Goal: Information Seeking & Learning: Learn about a topic

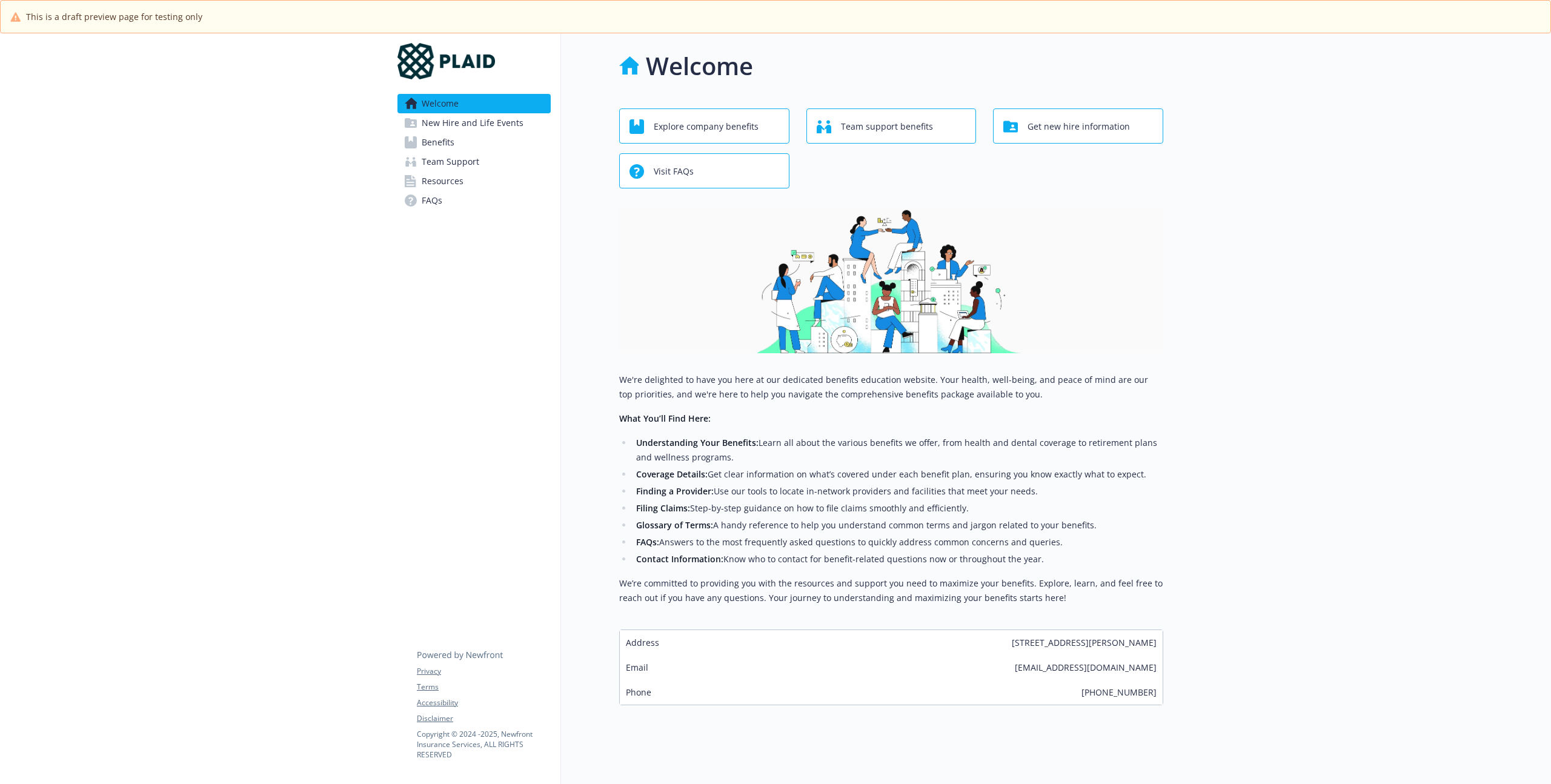
click at [417, 200] on link "FAQs" at bounding box center [474, 200] width 154 height 19
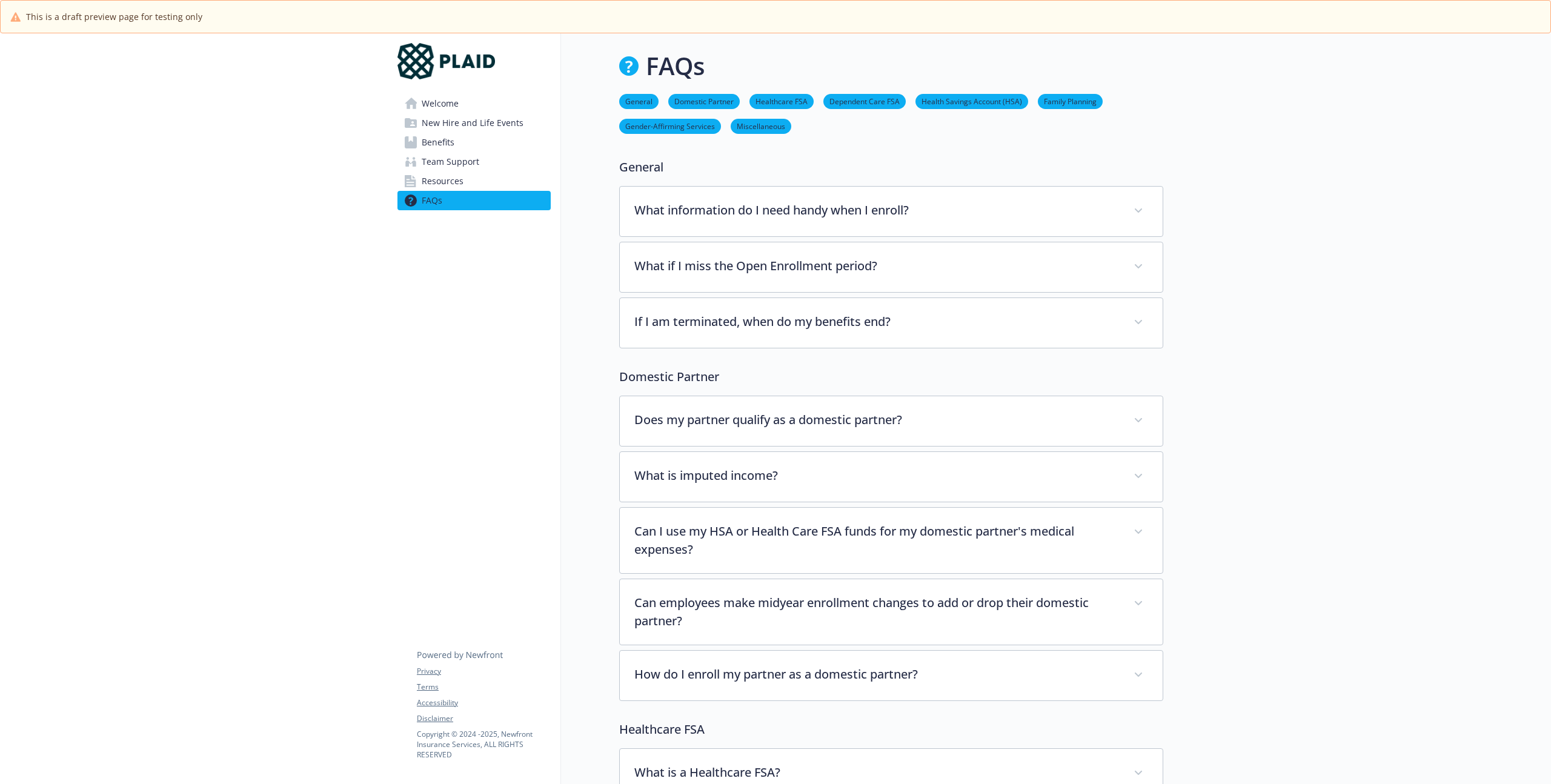
click at [432, 138] on span "Benefits" at bounding box center [439, 142] width 33 height 19
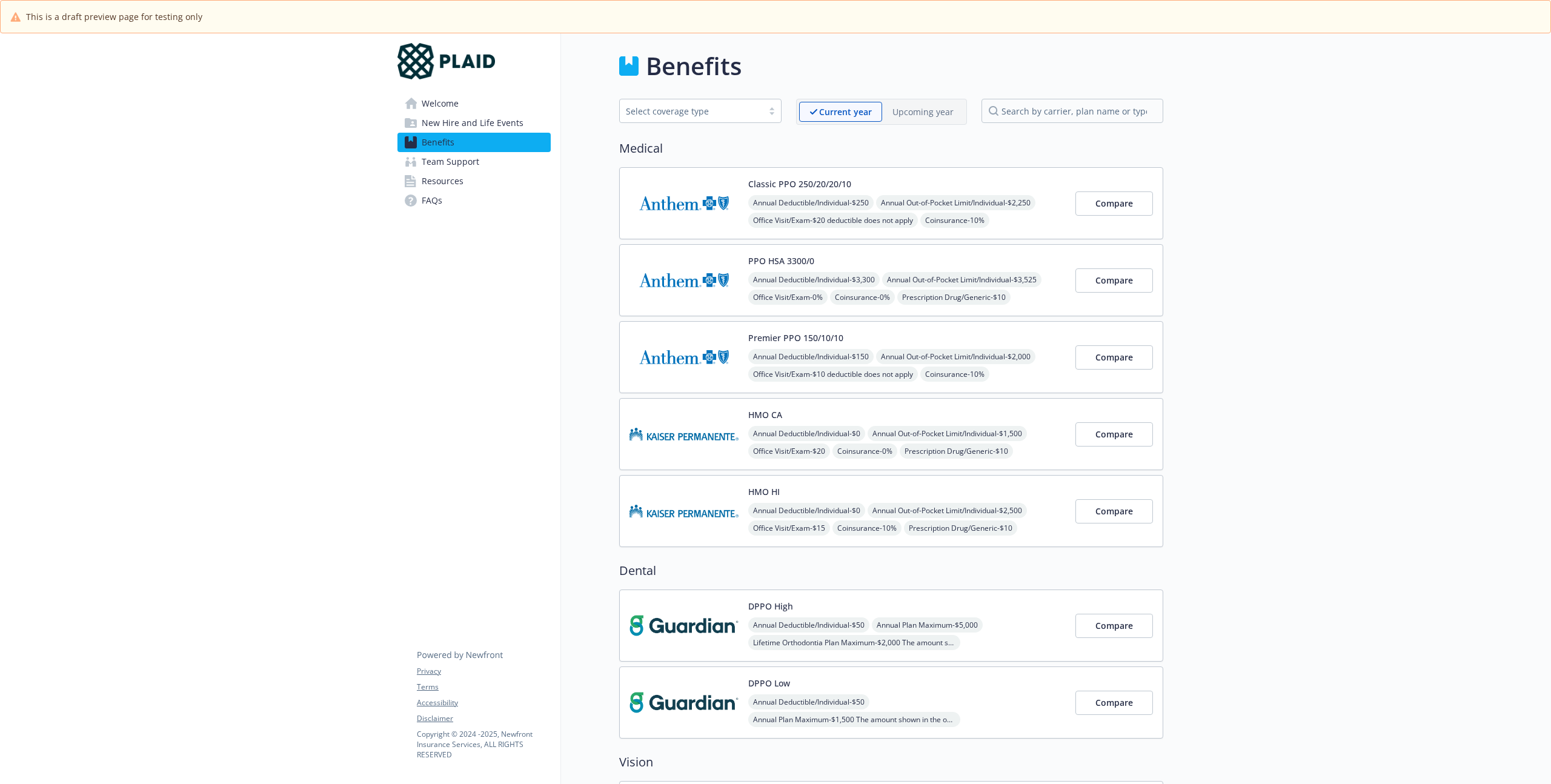
click at [968, 172] on div "Classic PPO 250/20/20/10 Annual Deductible/Individual - $250 Annual Out-of-Pock…" at bounding box center [891, 203] width 544 height 72
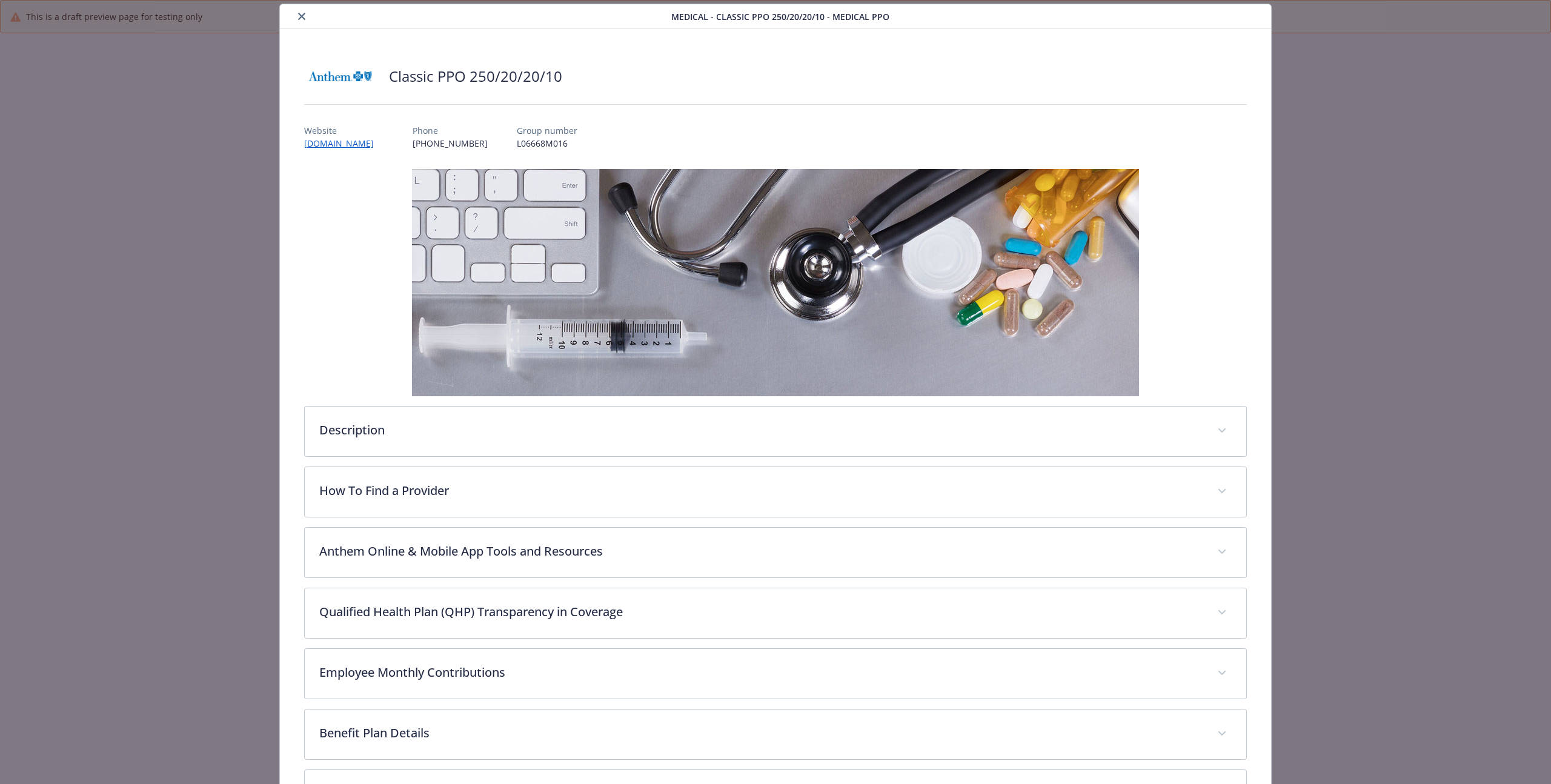
scroll to position [200, 0]
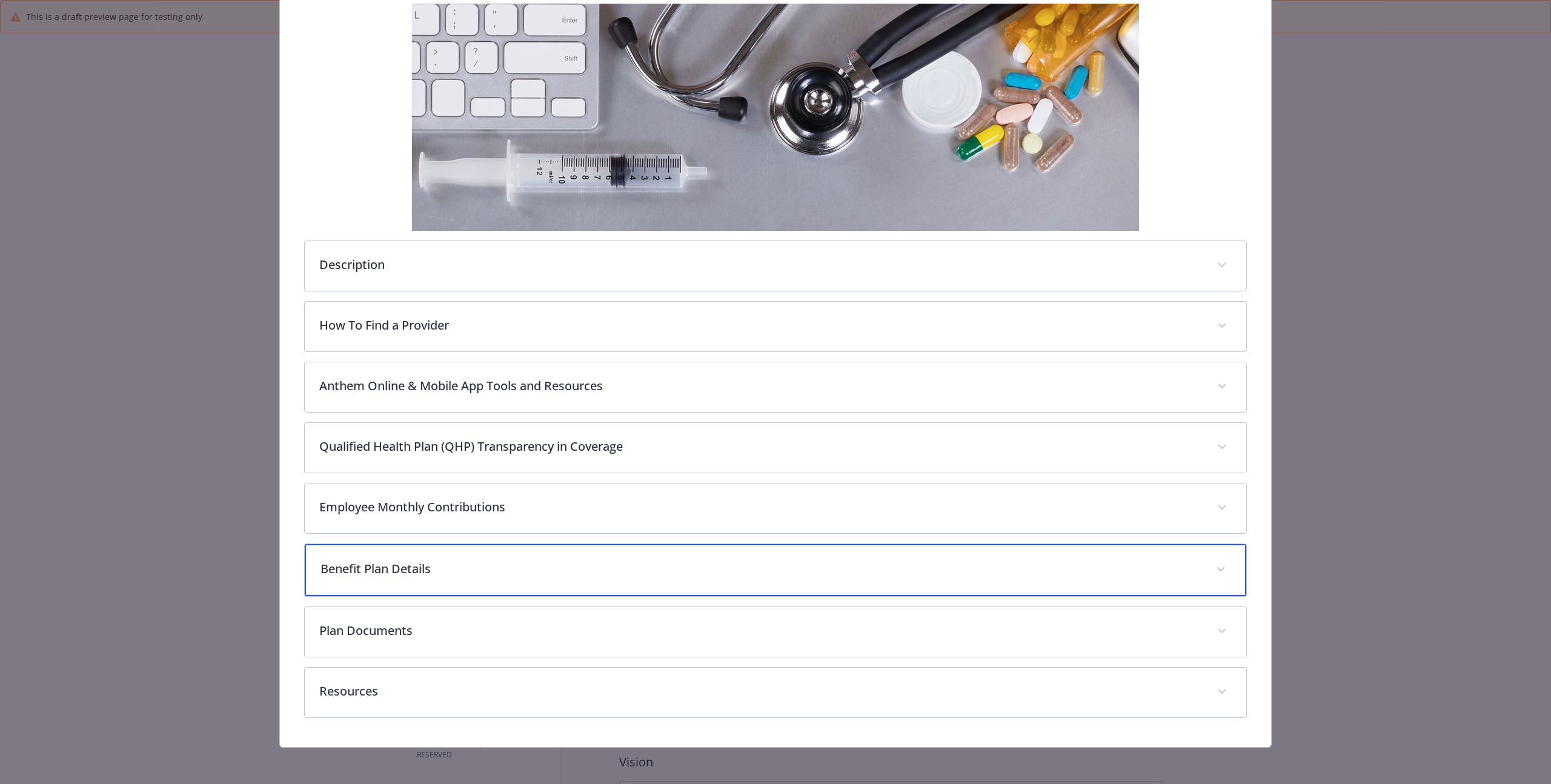
click at [419, 582] on div "Benefit Plan Details" at bounding box center [776, 570] width 942 height 52
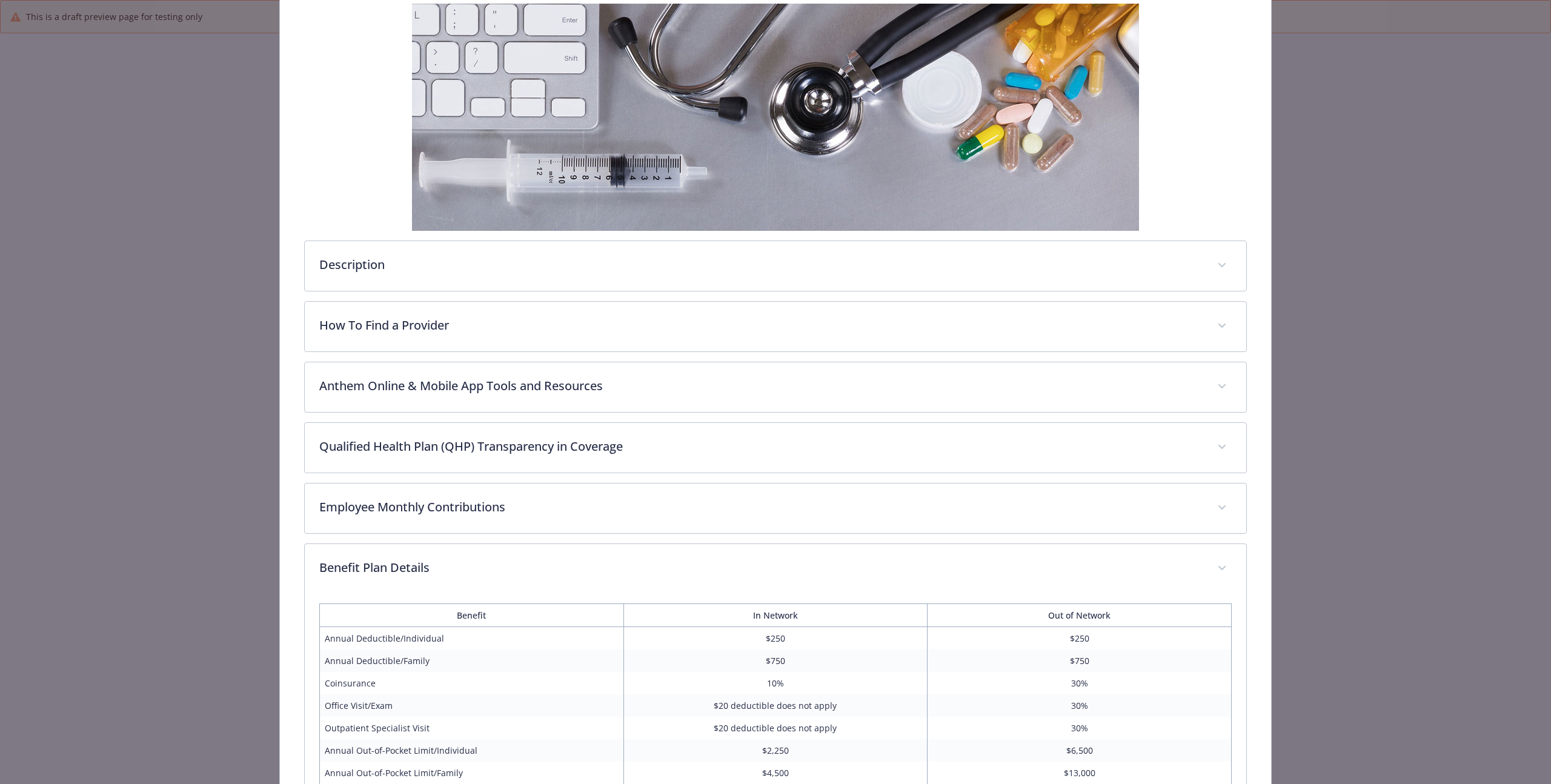
click at [393, 631] on td "Annual Deductible/Individual" at bounding box center [472, 638] width 304 height 23
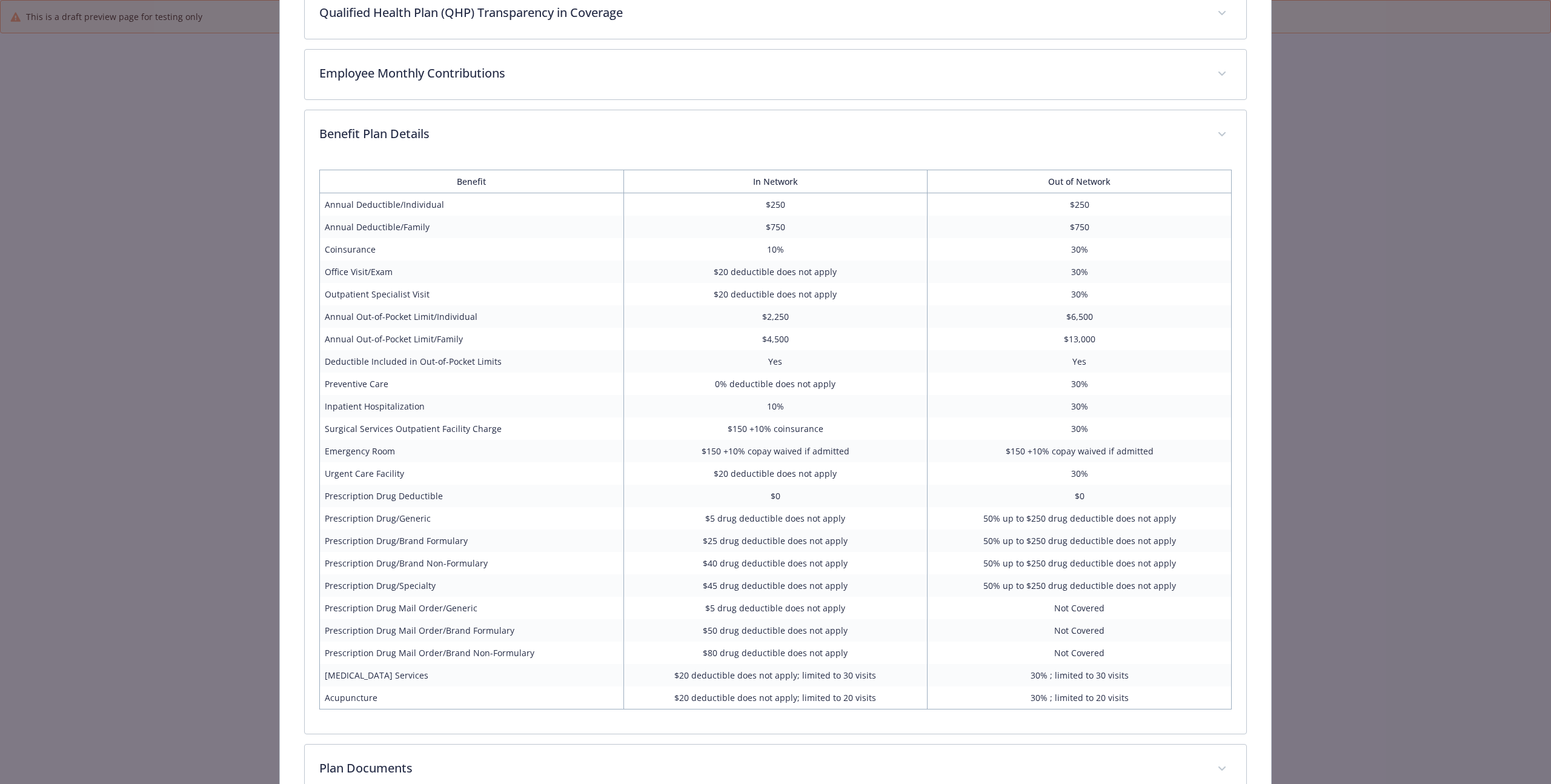
scroll to position [774, 0]
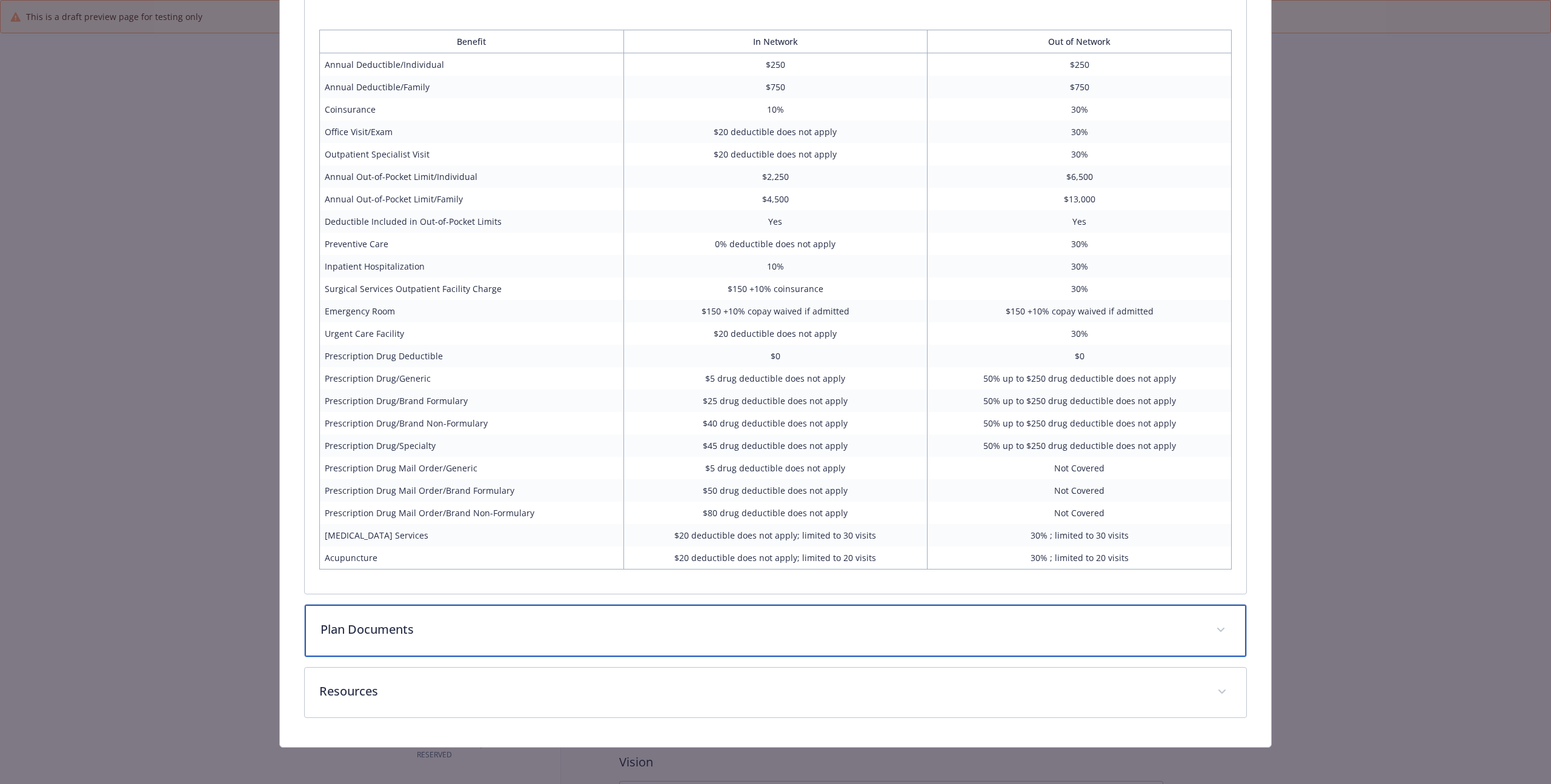
click at [398, 637] on p "Plan Documents" at bounding box center [761, 629] width 881 height 18
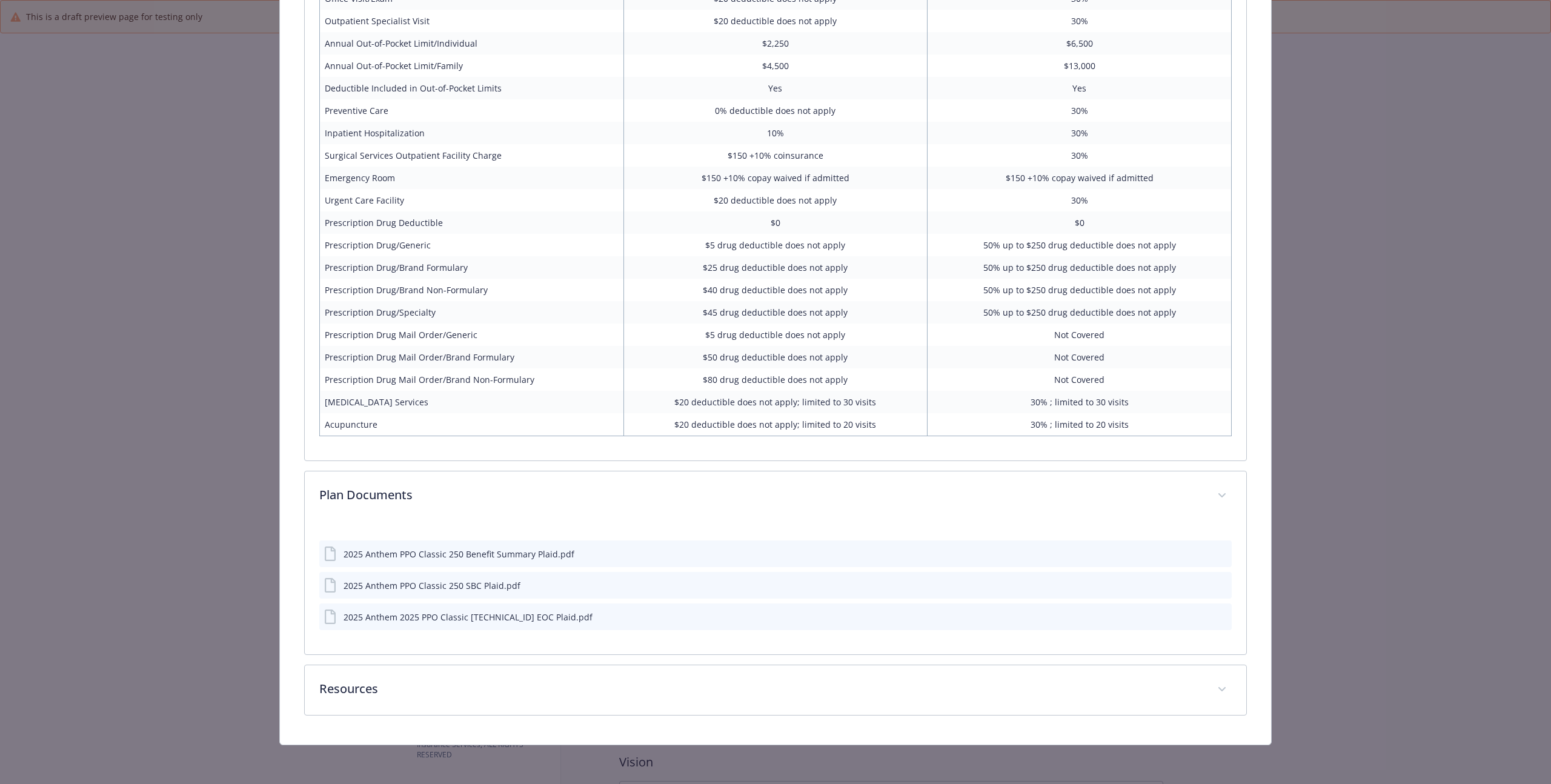
scroll to position [908, 0]
click at [582, 553] on div "2025 Anthem PPO Classic 250 Benefit Summary Plaid.pdf" at bounding box center [776, 553] width 913 height 27
click at [569, 619] on div "2025 Anthem 2025 PPO Classic [TECHNICAL_ID] EOC Plaid.pdf" at bounding box center [468, 617] width 249 height 12
click at [1216, 614] on icon "preview file" at bounding box center [1221, 616] width 11 height 8
click at [1215, 551] on icon "preview file" at bounding box center [1221, 553] width 11 height 8
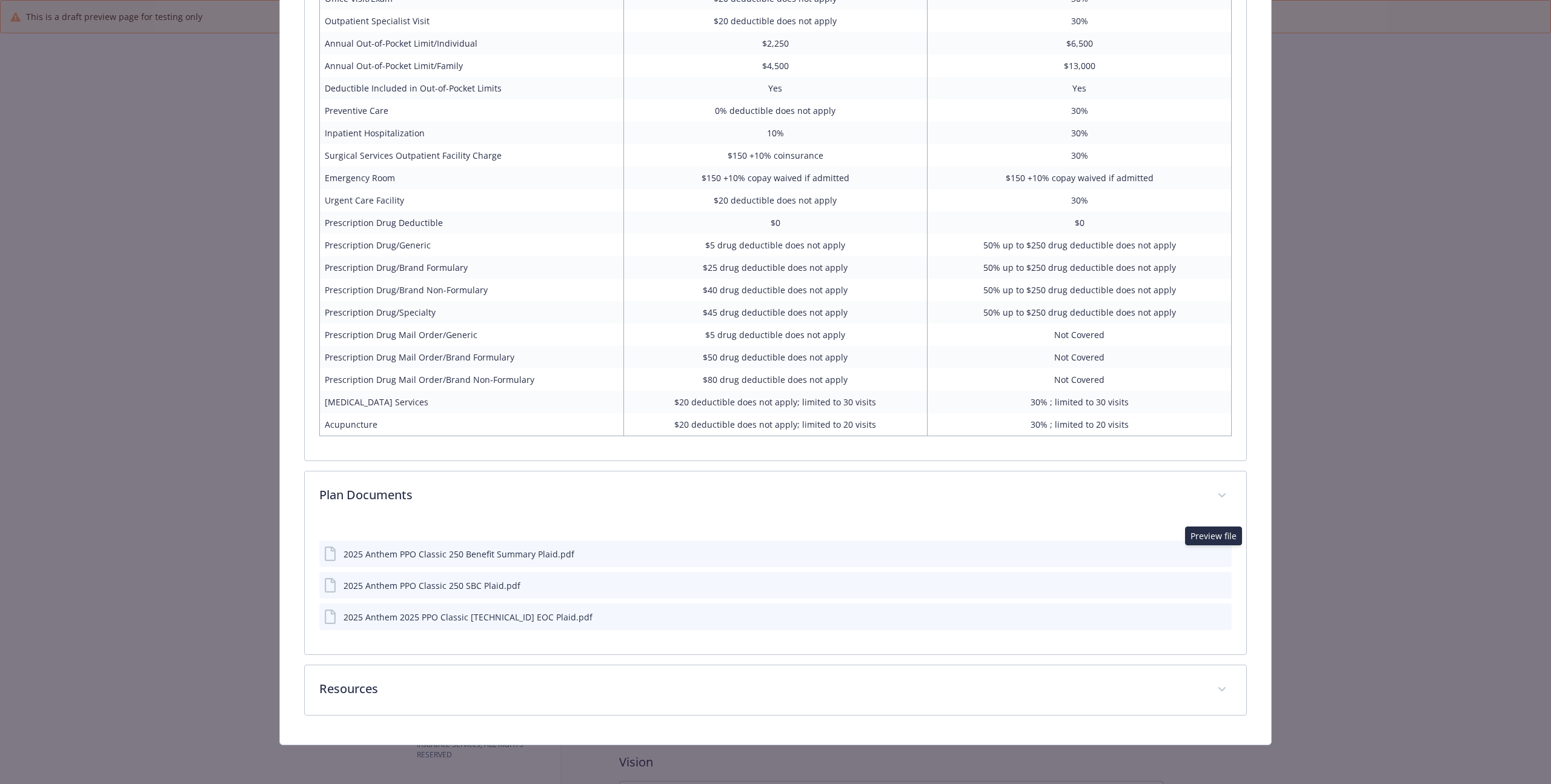
click at [891, 354] on td "$50 drug deductible does not apply" at bounding box center [776, 357] width 304 height 23
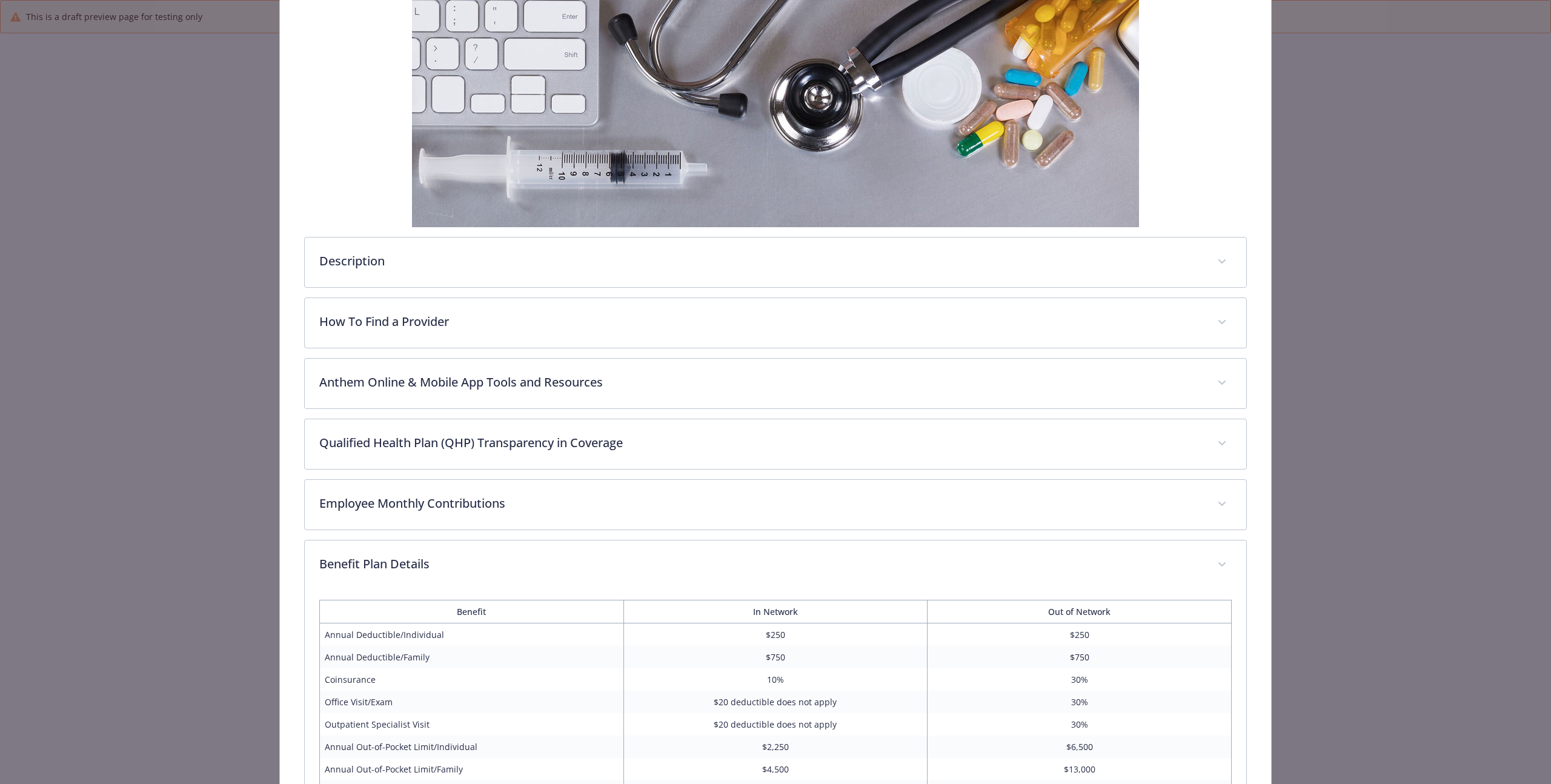
scroll to position [0, 0]
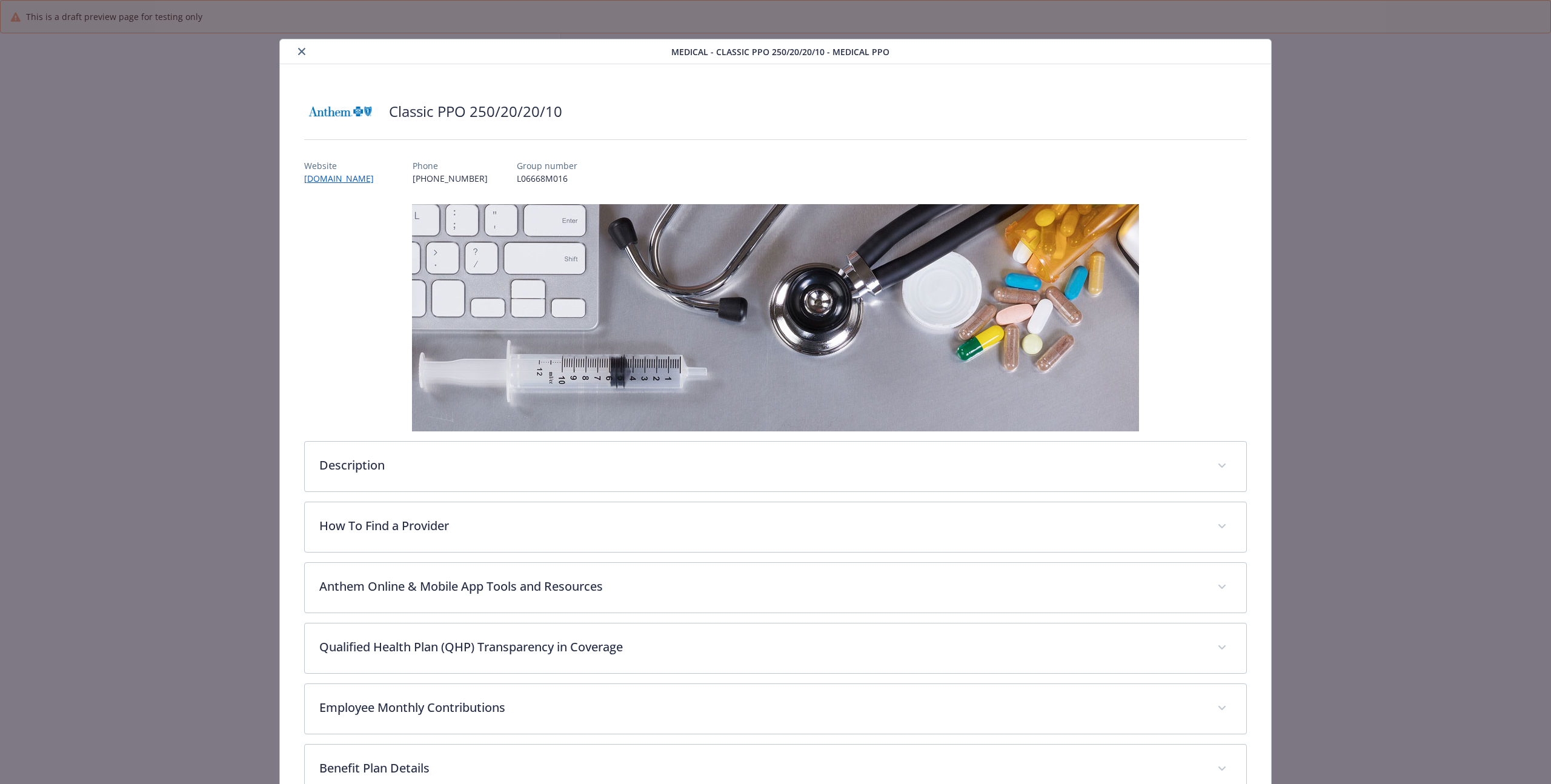
click at [291, 52] on div "details for plan Medical - Classic PPO 250/20/20/10 - Medical PPO" at bounding box center [478, 51] width 387 height 14
click at [299, 49] on icon "close" at bounding box center [302, 52] width 8 height 8
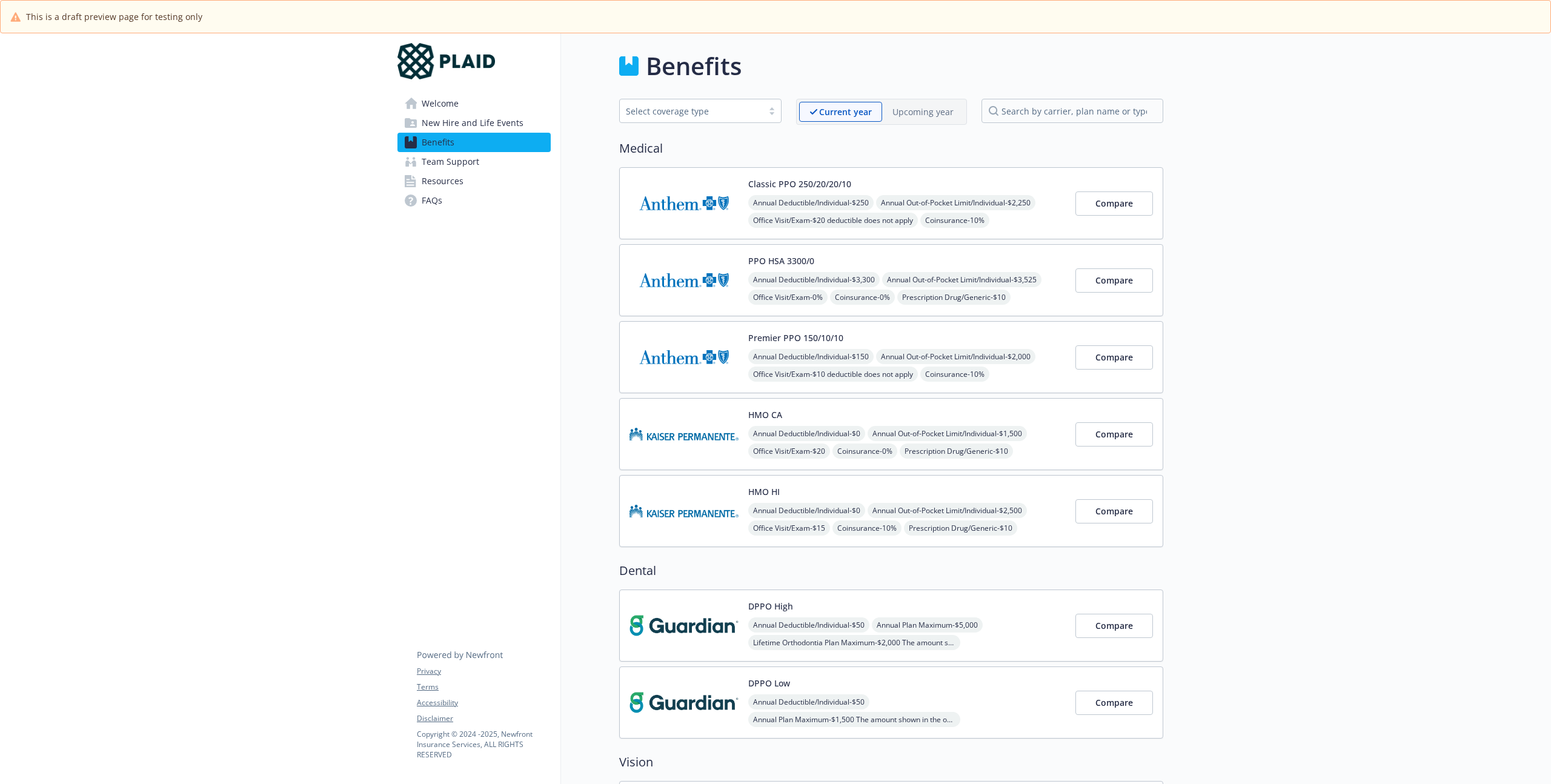
drag, startPoint x: 796, startPoint y: 259, endPoint x: 863, endPoint y: 255, distance: 67.1
click at [863, 255] on div "PPO HSA 3300/0 Annual Deductible/Individual - $3,300 Annual Out-of-Pocket Limit…" at bounding box center [907, 280] width 317 height 52
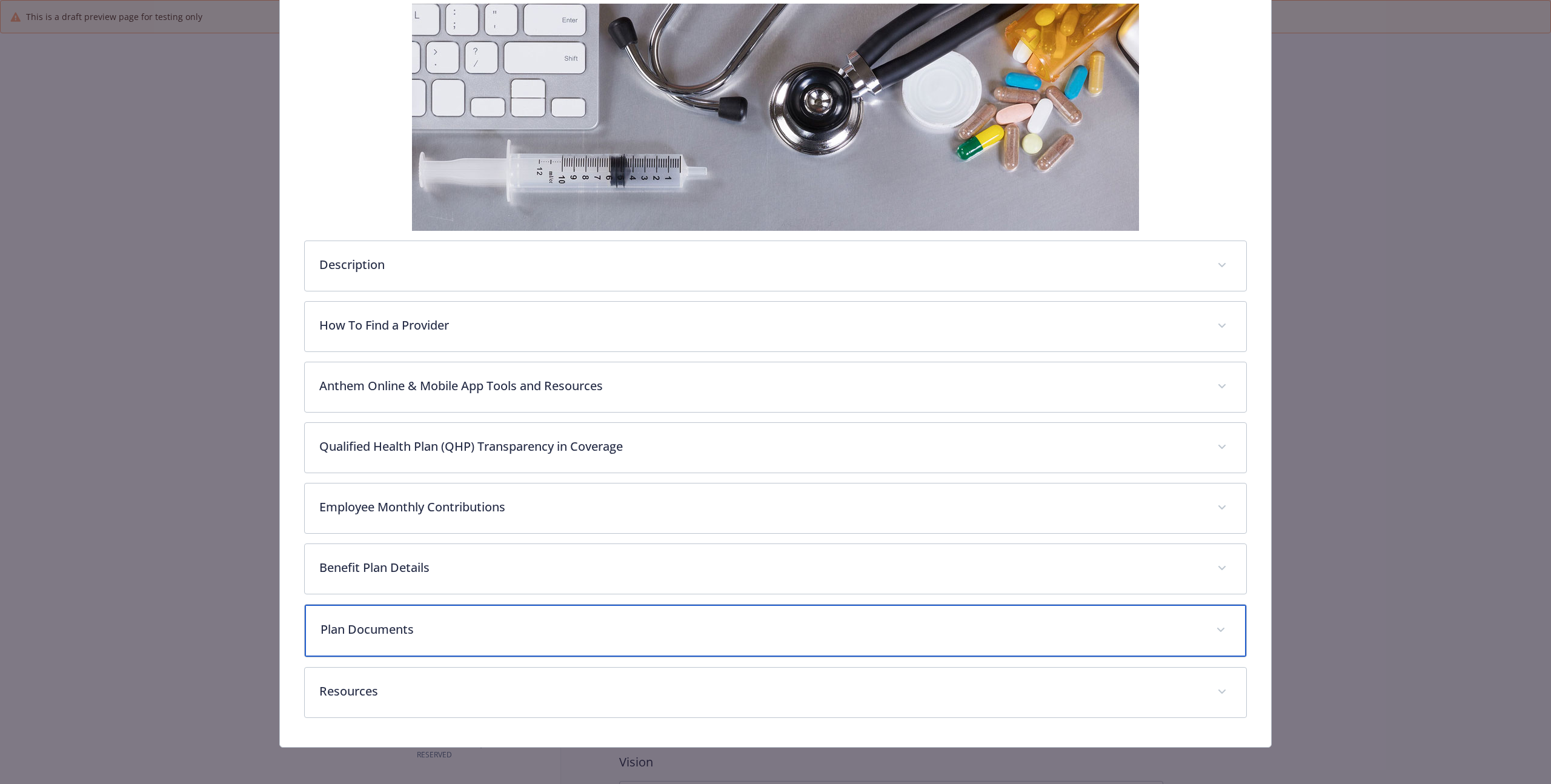
click at [458, 620] on p "Plan Documents" at bounding box center [761, 629] width 881 height 18
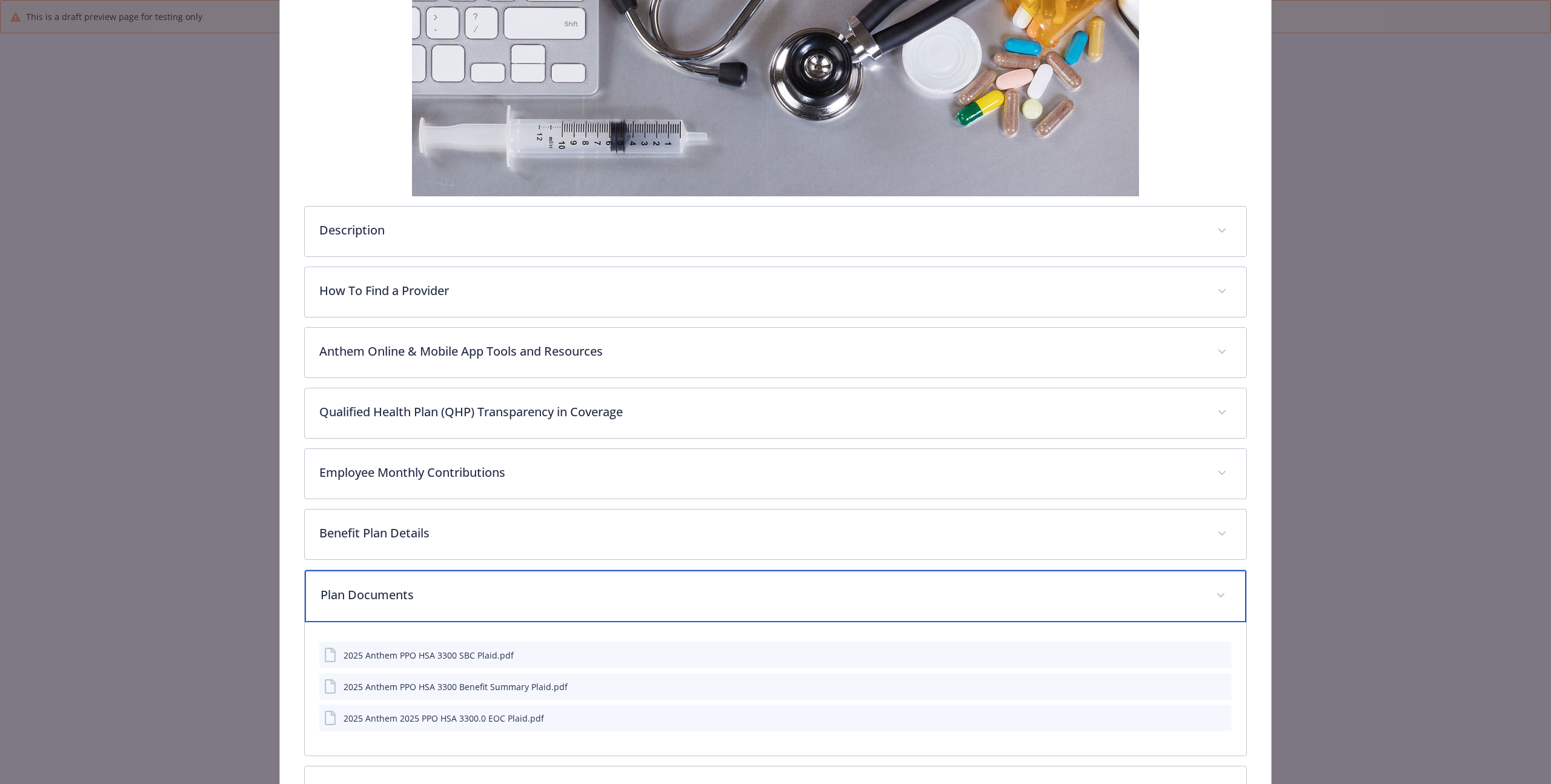
scroll to position [301, 0]
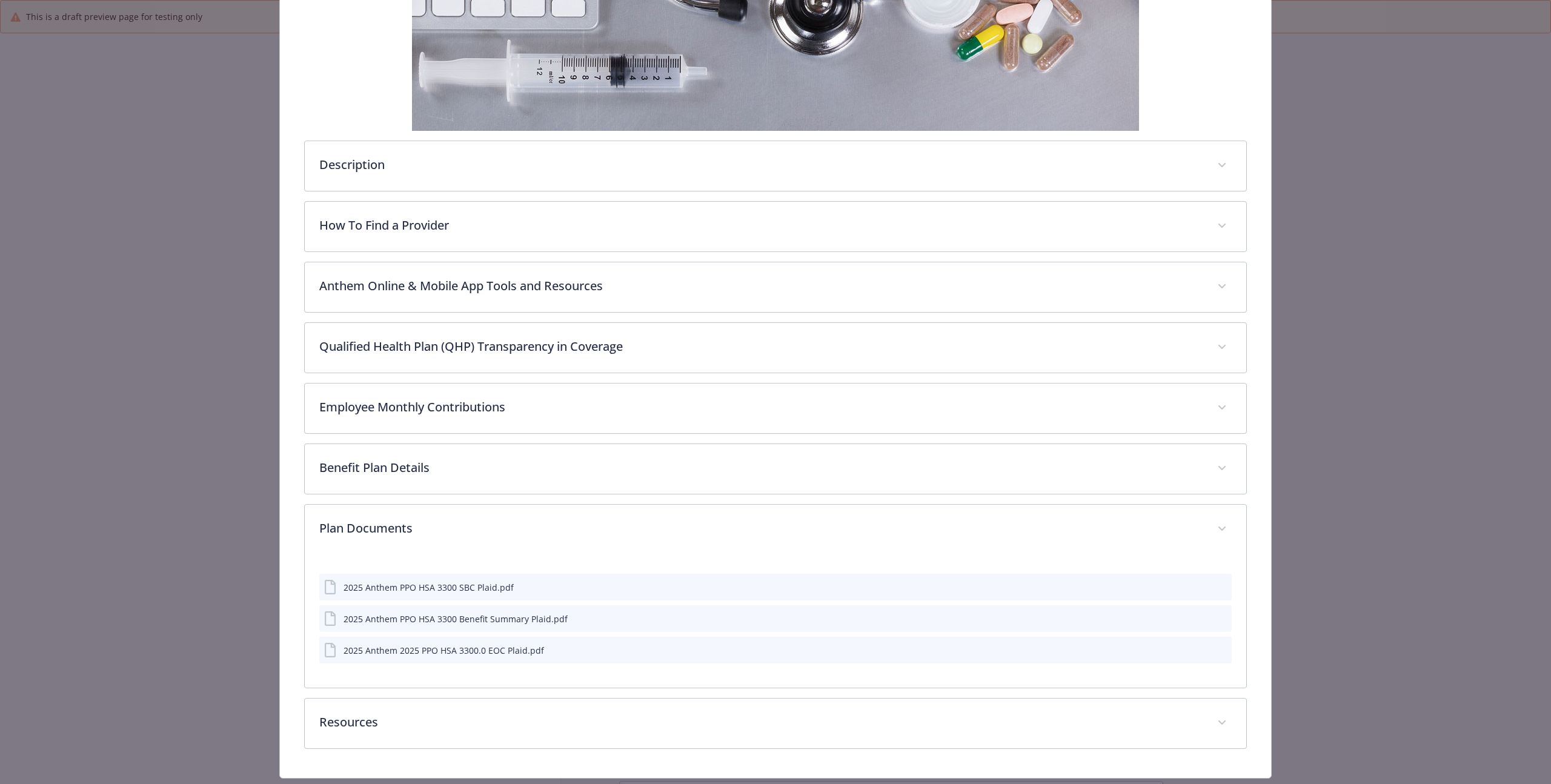
click at [1215, 587] on icon "preview file" at bounding box center [1221, 586] width 11 height 8
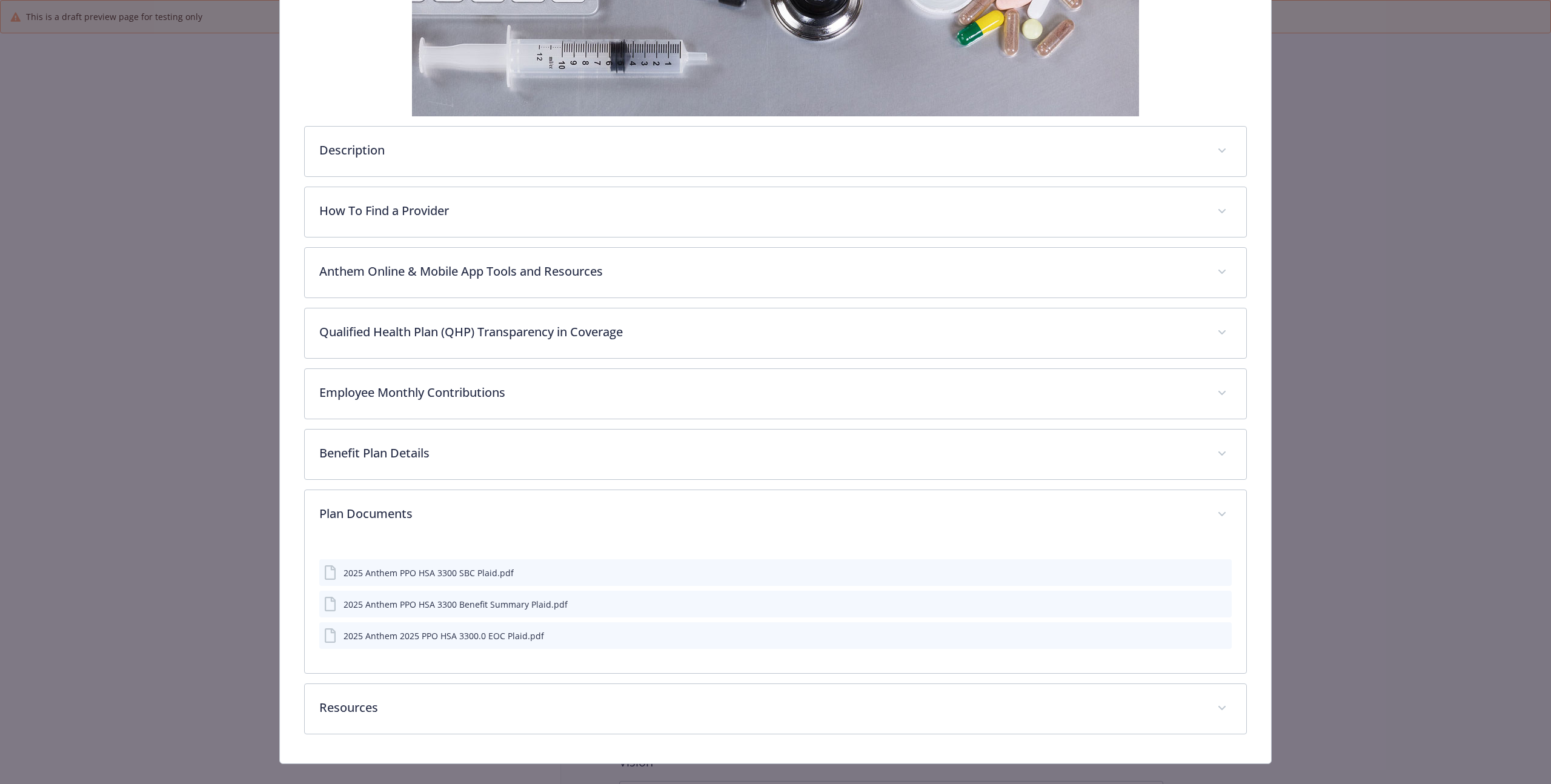
scroll to position [316, 0]
click at [488, 603] on div "2025 Anthem PPO HSA 3300 Benefit Summary Plaid.pdf" at bounding box center [456, 603] width 224 height 12
click at [1217, 604] on icon "preview file" at bounding box center [1221, 602] width 11 height 8
drag, startPoint x: 462, startPoint y: 625, endPoint x: 453, endPoint y: 635, distance: 13.5
click at [461, 626] on div "2025 Anthem 2025 PPO HSA 3300.0 EOC Plaid.pdf" at bounding box center [776, 634] width 913 height 27
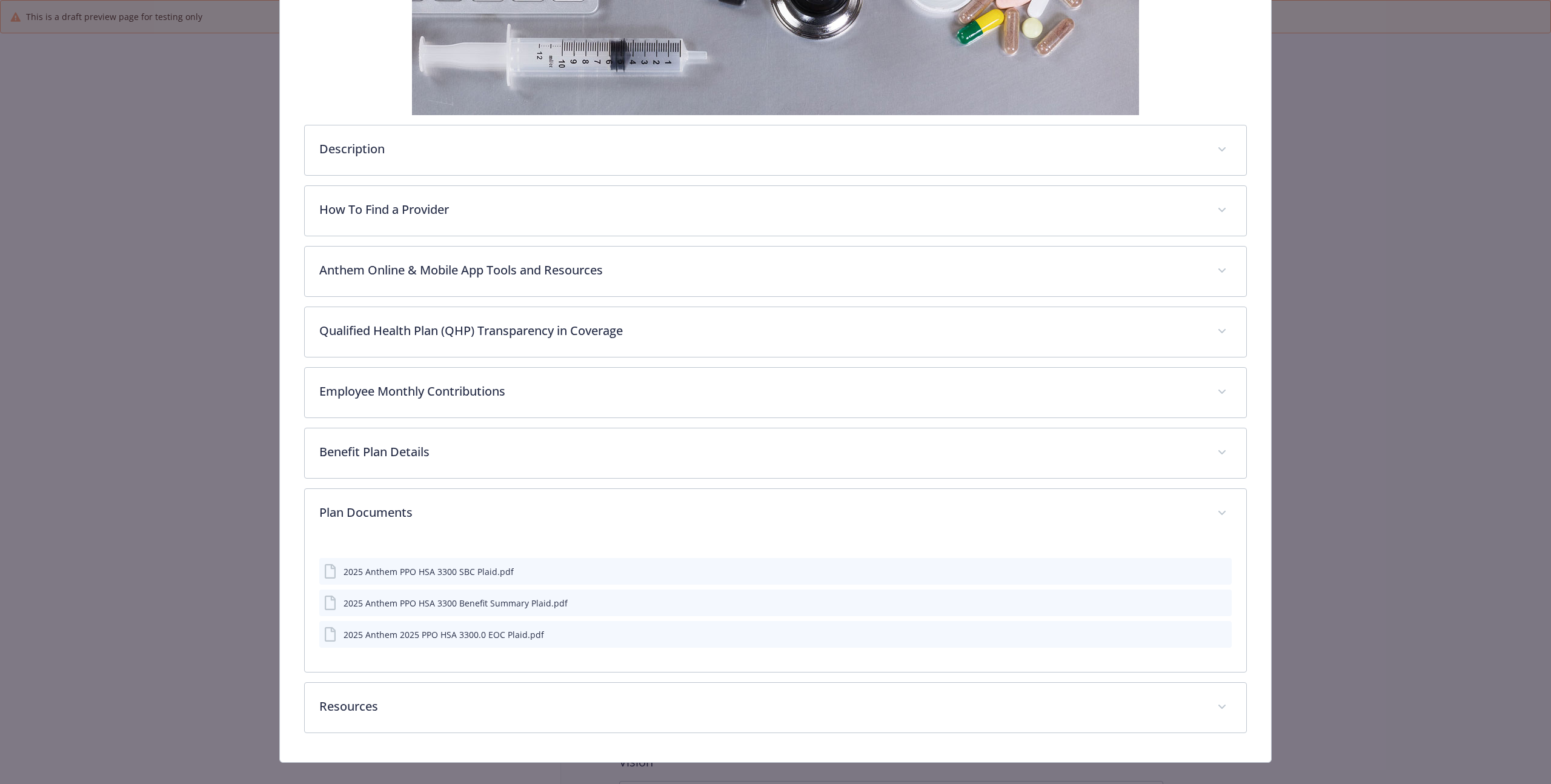
click at [448, 574] on div "2025 Anthem PPO HSA 3300 SBC Plaid.pdf" at bounding box center [428, 571] width 170 height 12
drag, startPoint x: 544, startPoint y: 577, endPoint x: 557, endPoint y: 574, distance: 13.3
click at [546, 576] on div "2025 Anthem PPO HSA 3300 SBC Plaid.pdf" at bounding box center [776, 571] width 913 height 27
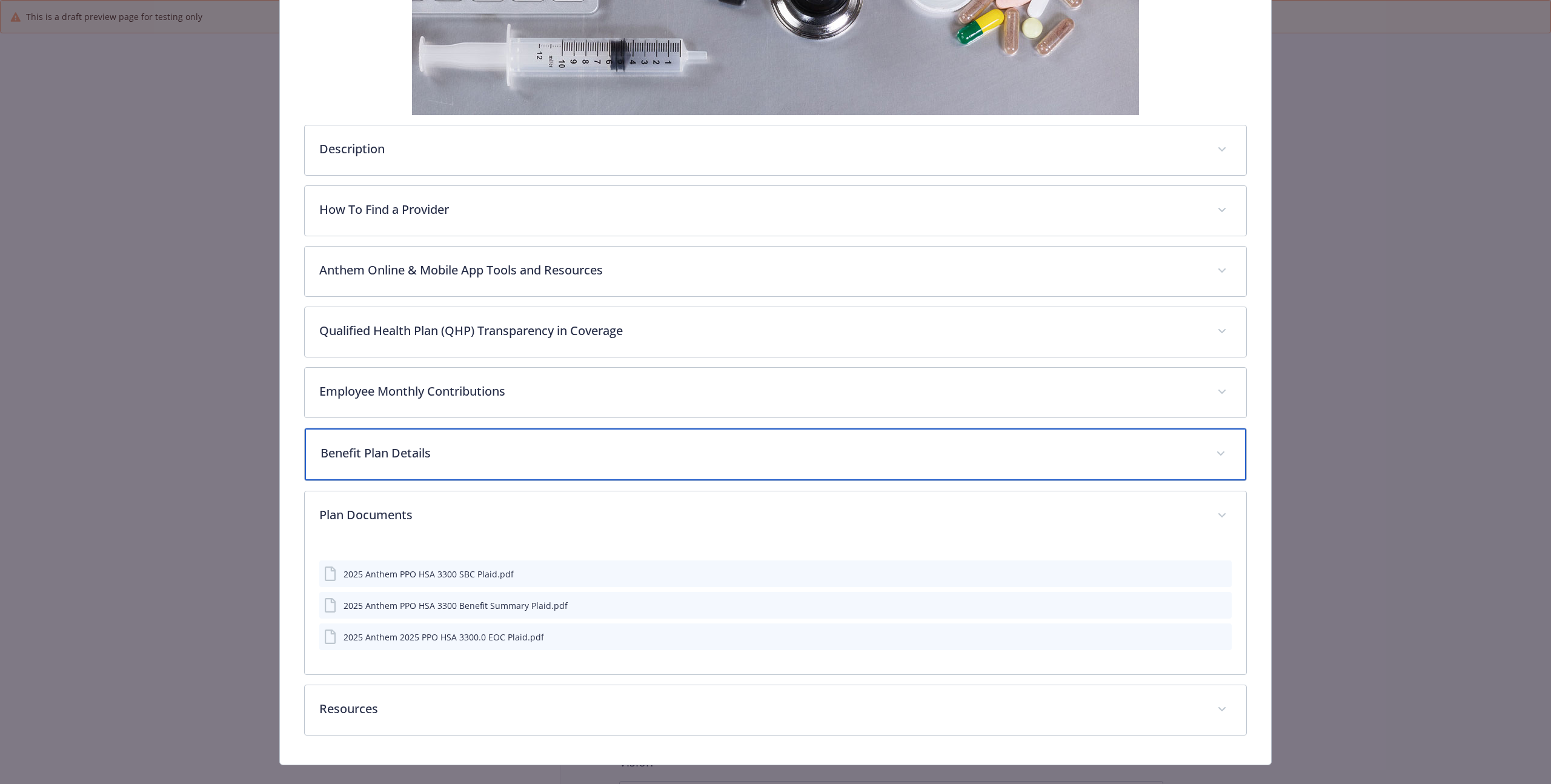
click at [520, 450] on p "Benefit Plan Details" at bounding box center [761, 453] width 881 height 18
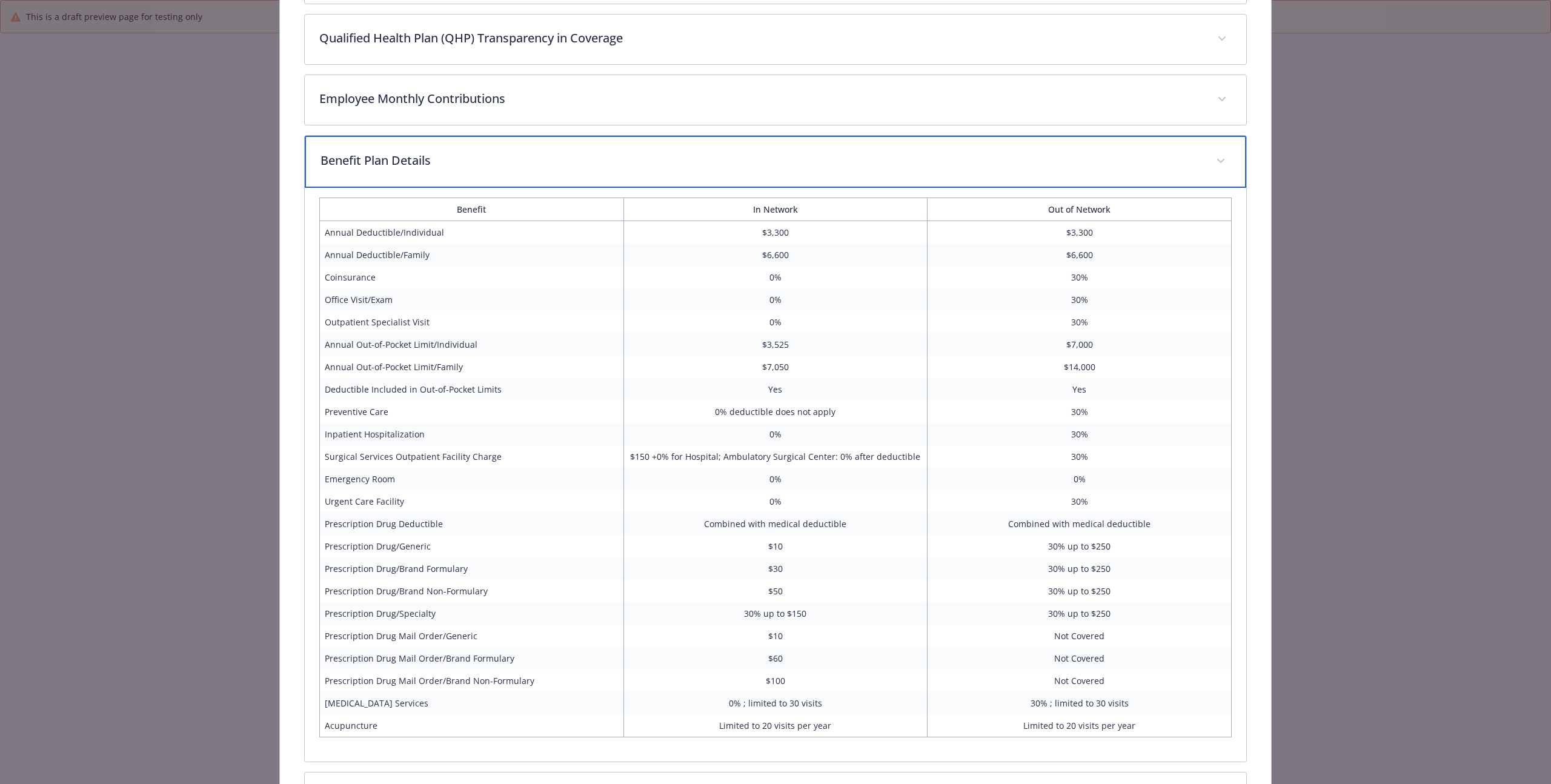
scroll to position [610, 0]
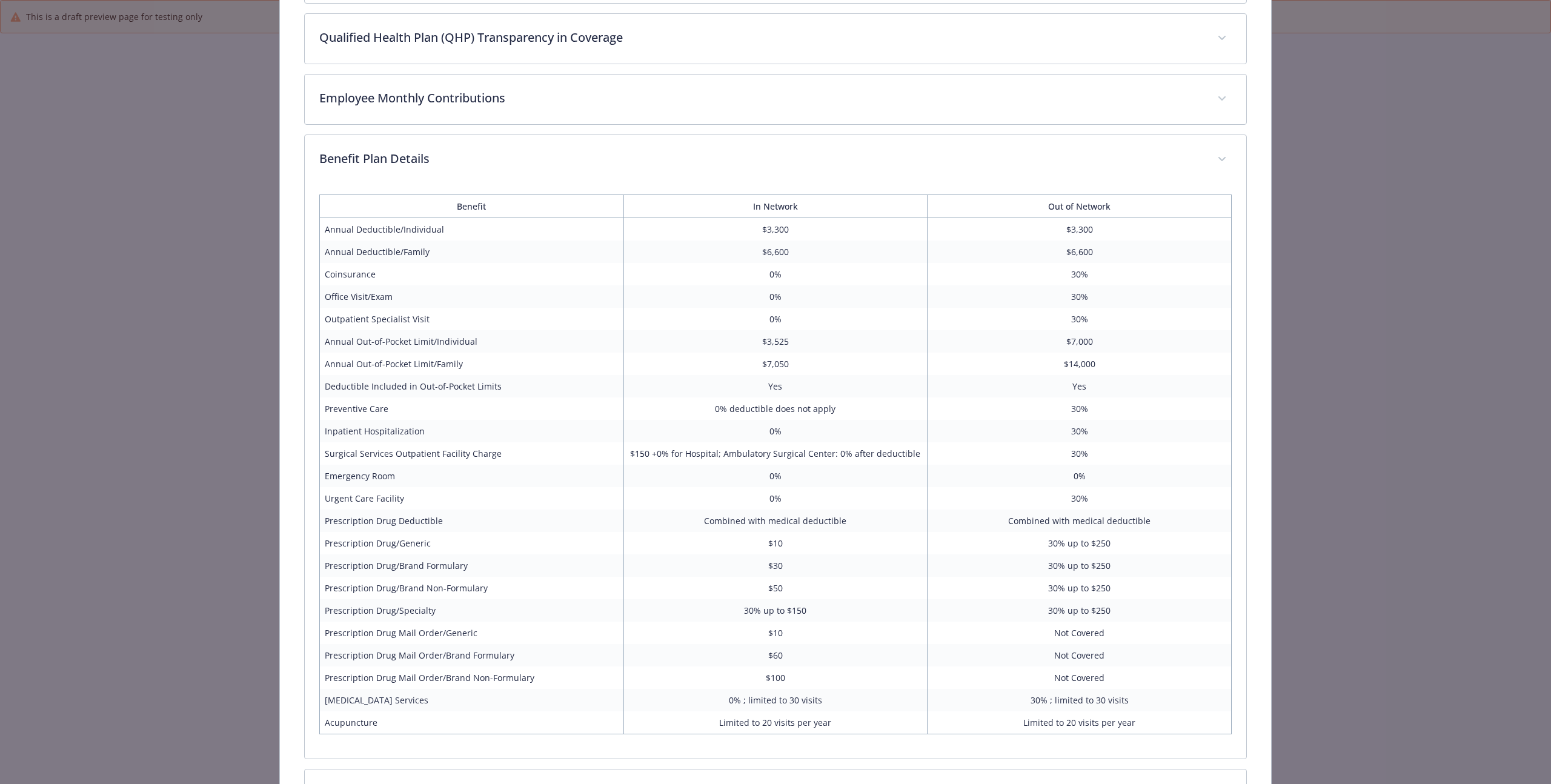
click at [368, 341] on td "Annual Out-of-Pocket Limit/Individual" at bounding box center [472, 341] width 304 height 23
click at [351, 276] on td "Coinsurance" at bounding box center [472, 274] width 304 height 23
click at [374, 234] on td "Annual Deductible/Individual" at bounding box center [472, 229] width 304 height 23
click at [366, 407] on td "Preventive Care" at bounding box center [472, 408] width 304 height 23
click at [411, 660] on td "Prescription Drug Mail Order/Brand Formulary" at bounding box center [472, 655] width 304 height 23
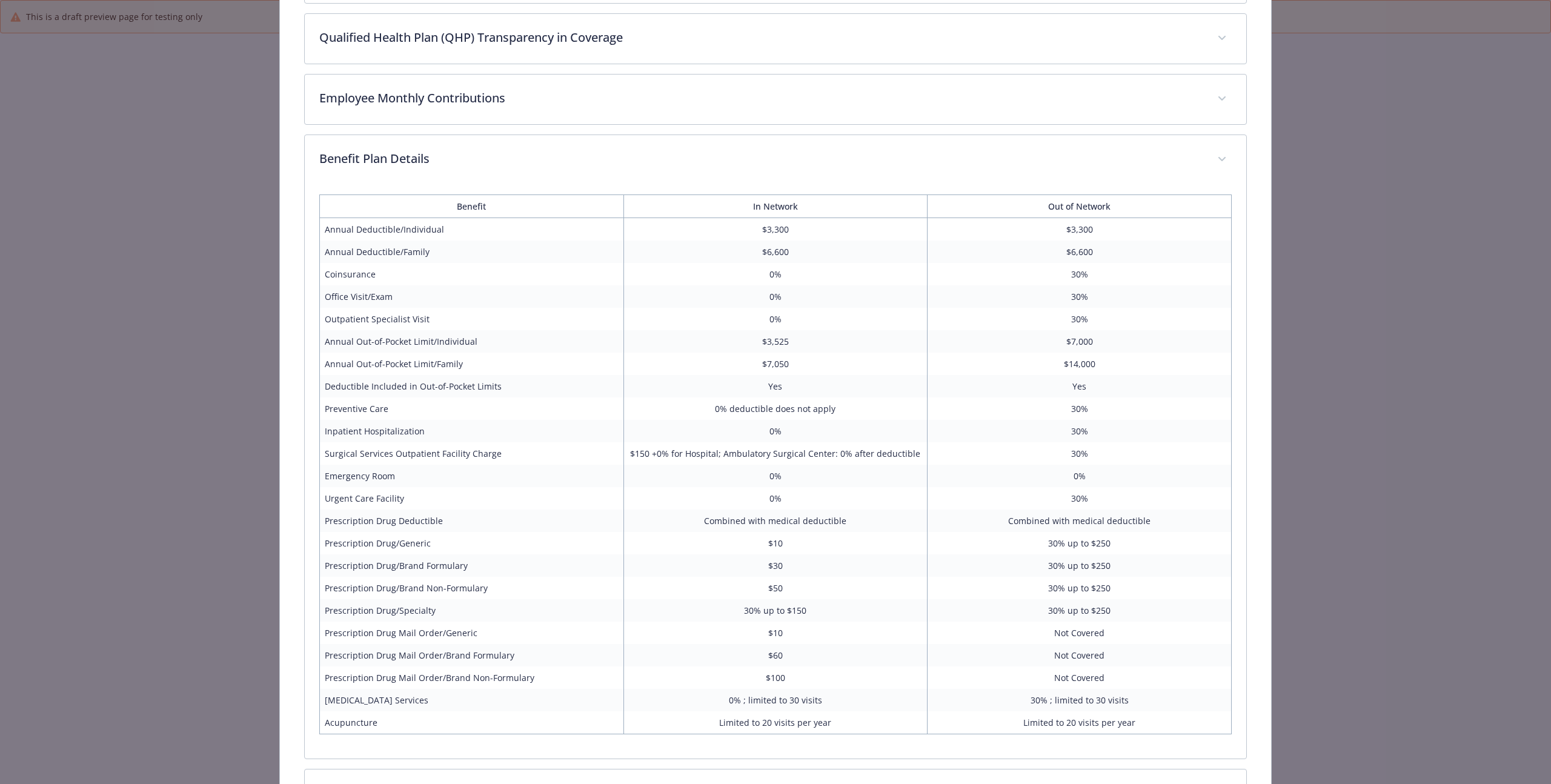
click at [377, 513] on td "Prescription Drug Deductible" at bounding box center [472, 520] width 304 height 23
click at [352, 498] on td "Urgent Care Facility" at bounding box center [472, 498] width 304 height 23
click at [365, 478] on td "Emergency Room" at bounding box center [472, 476] width 304 height 23
click at [372, 455] on td "Surgical Services Outpatient Facility Charge" at bounding box center [472, 454] width 304 height 23
click at [374, 425] on td "Inpatient Hospitalization" at bounding box center [472, 431] width 304 height 23
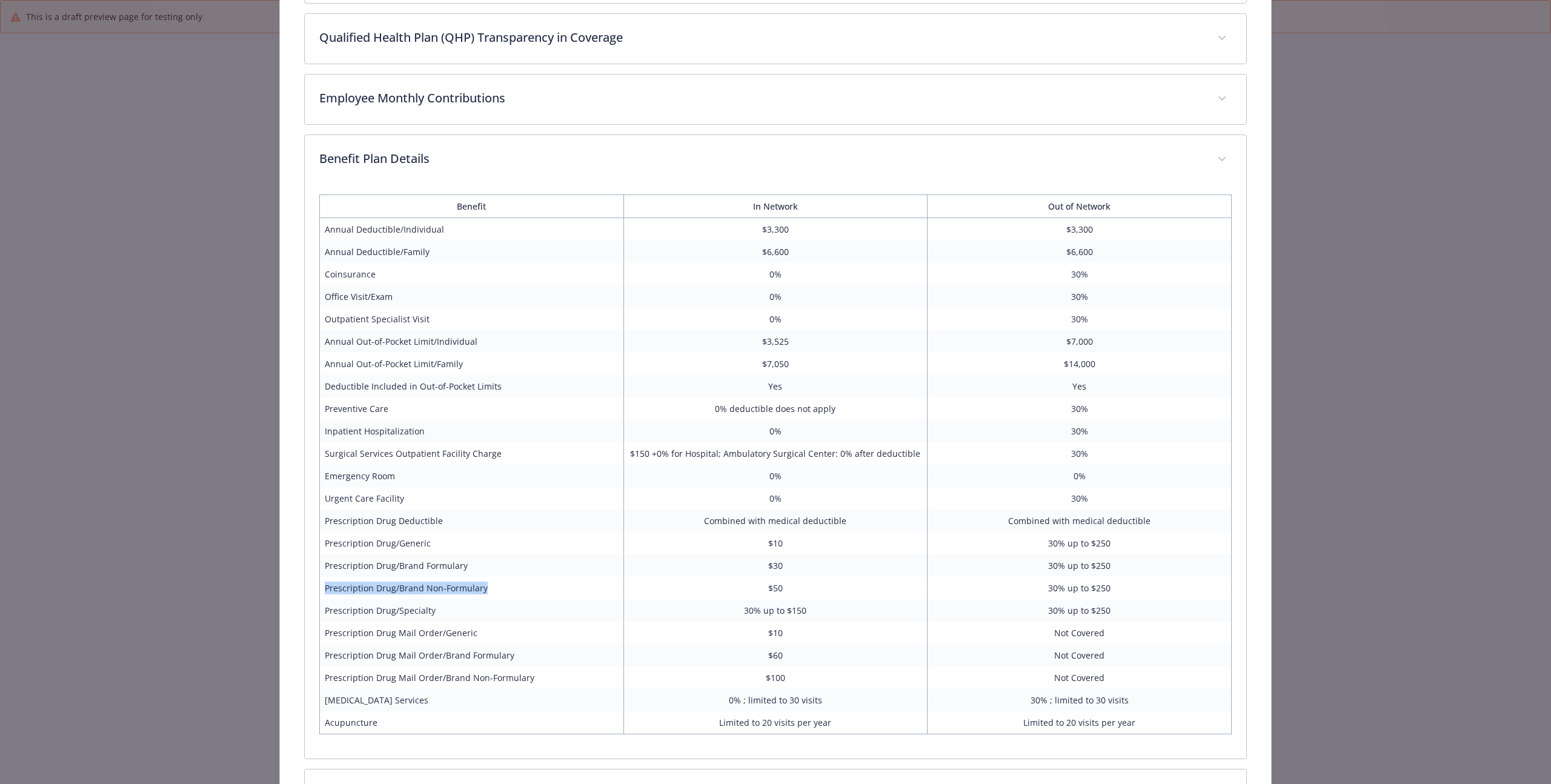
drag, startPoint x: 394, startPoint y: 579, endPoint x: 388, endPoint y: 654, distance: 75.2
click at [395, 595] on td "Prescription Drug/Brand Non-Formulary" at bounding box center [472, 588] width 304 height 23
click at [386, 659] on td "Prescription Drug Mail Order/Brand Formulary" at bounding box center [472, 655] width 304 height 23
click at [367, 668] on td "Prescription Drug Mail Order/Brand Non-Formulary" at bounding box center [472, 677] width 304 height 23
click at [429, 671] on td "Prescription Drug Mail Order/Brand Non-Formulary" at bounding box center [472, 677] width 304 height 23
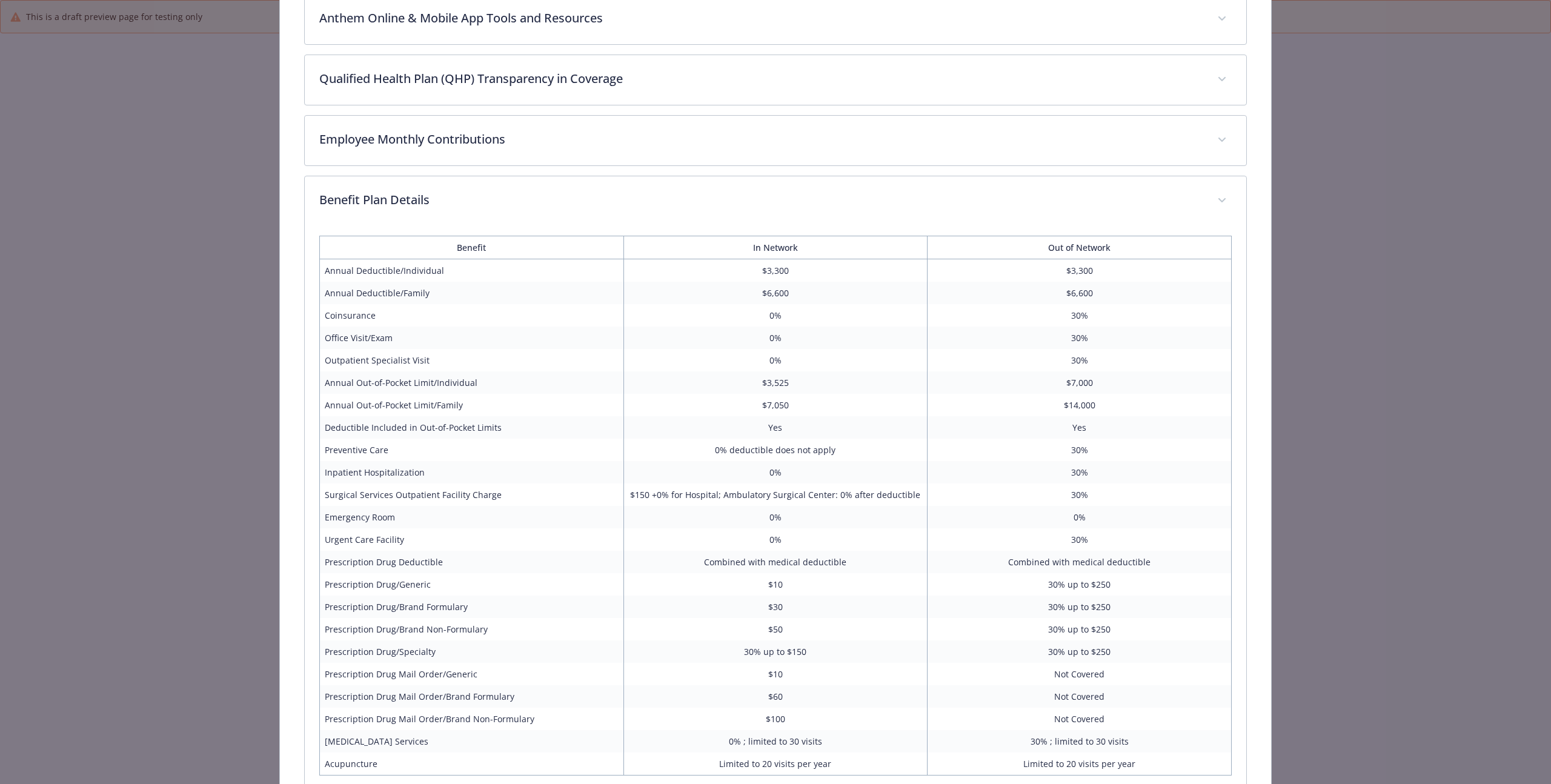
scroll to position [343, 0]
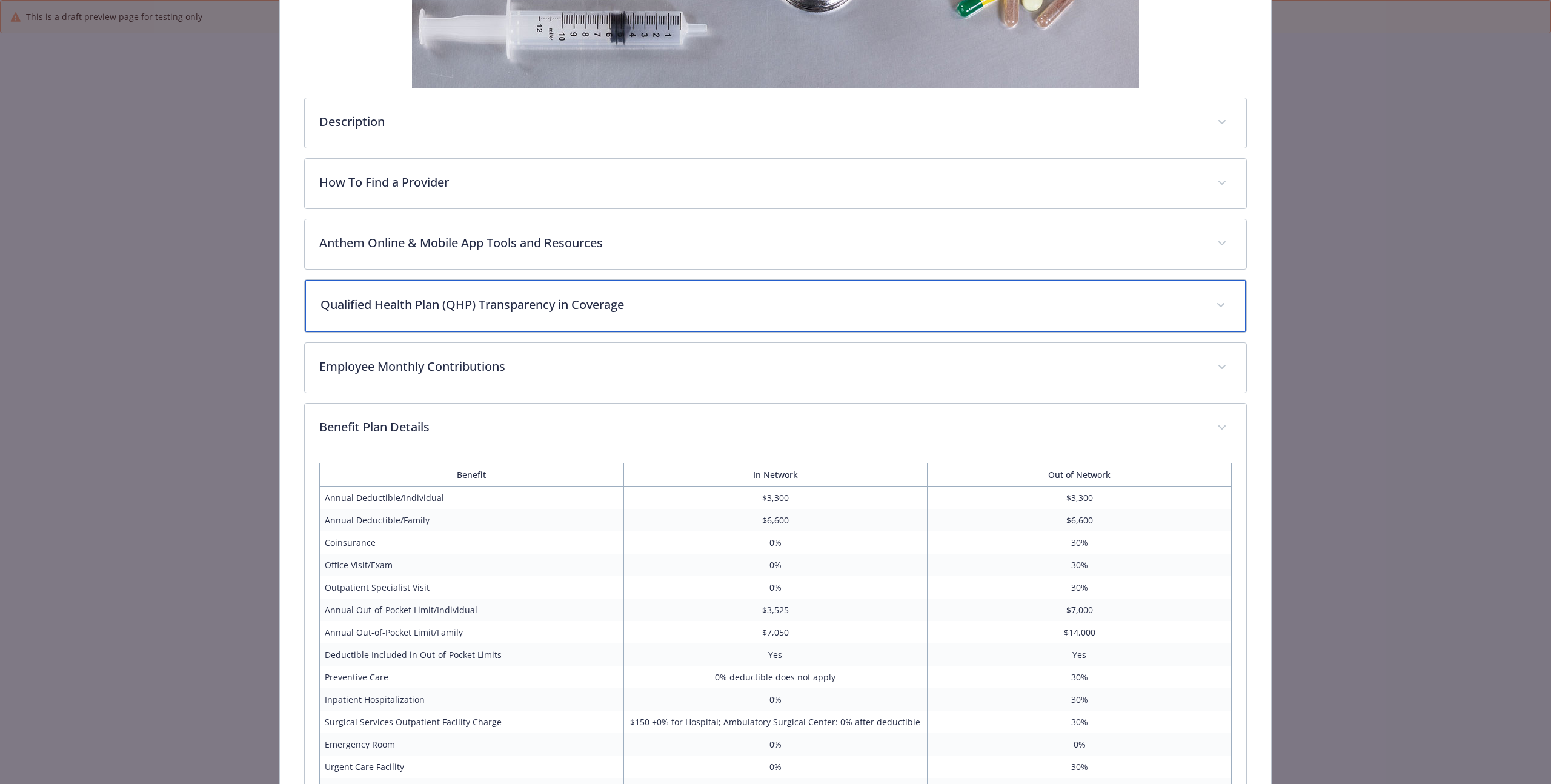
click at [560, 297] on p "Qualified Health Plan (QHP) Transparency in Coverage" at bounding box center [761, 305] width 881 height 18
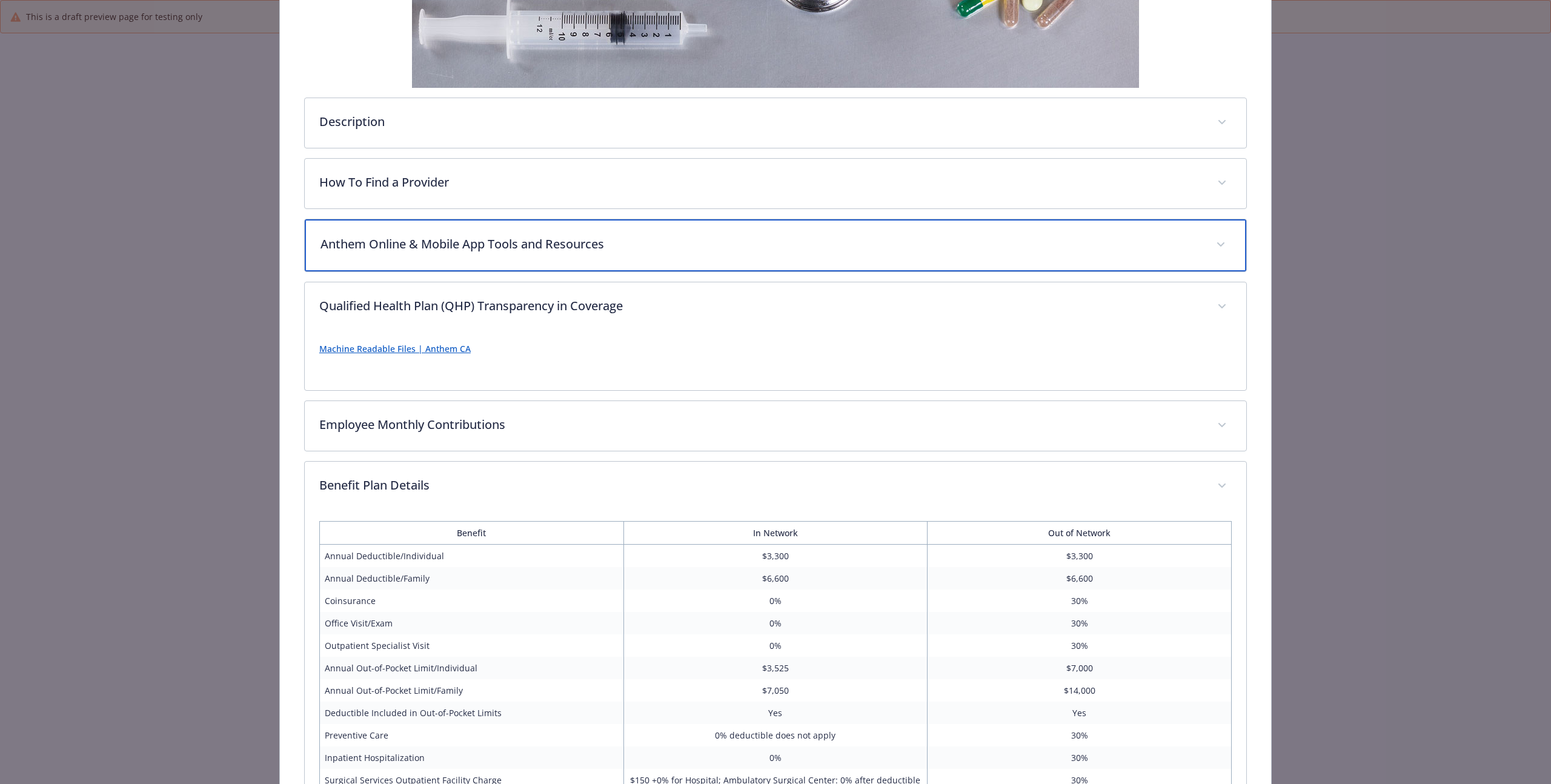
click at [582, 242] on p "Anthem Online & Mobile App Tools and Resources" at bounding box center [761, 244] width 881 height 18
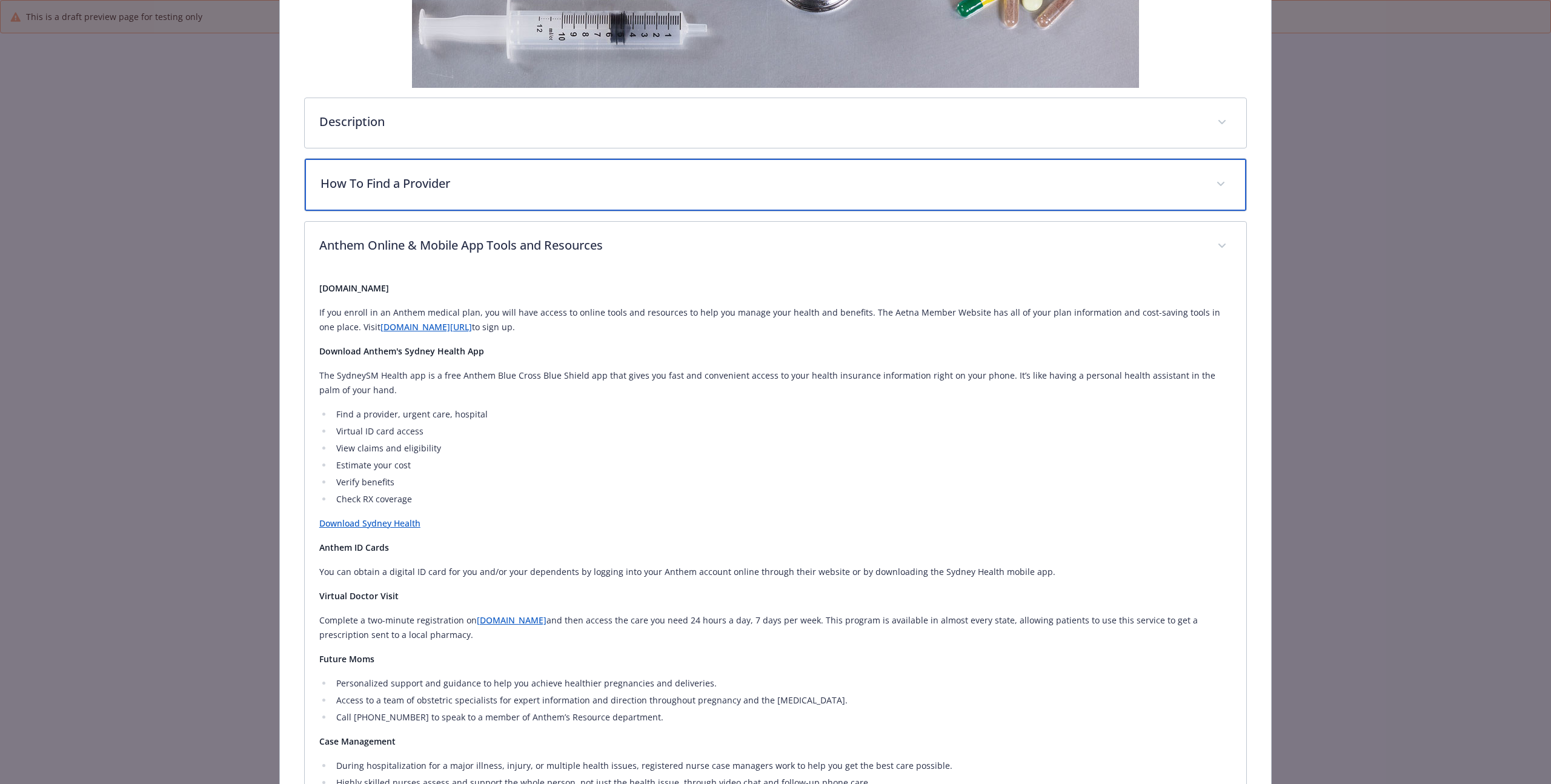
click at [595, 180] on p "How To Find a Provider" at bounding box center [761, 184] width 881 height 18
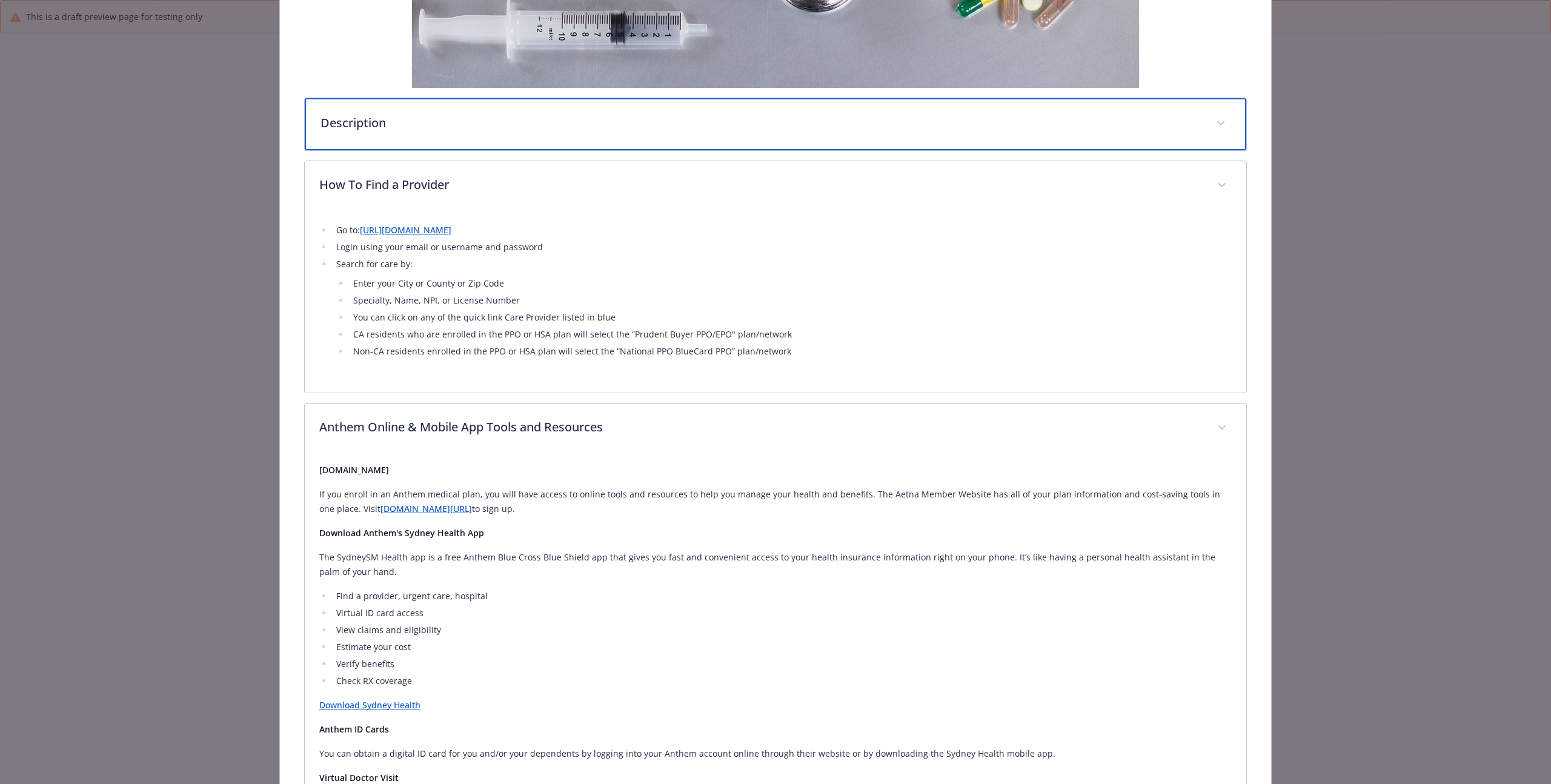
click at [615, 120] on p "Description" at bounding box center [761, 123] width 881 height 18
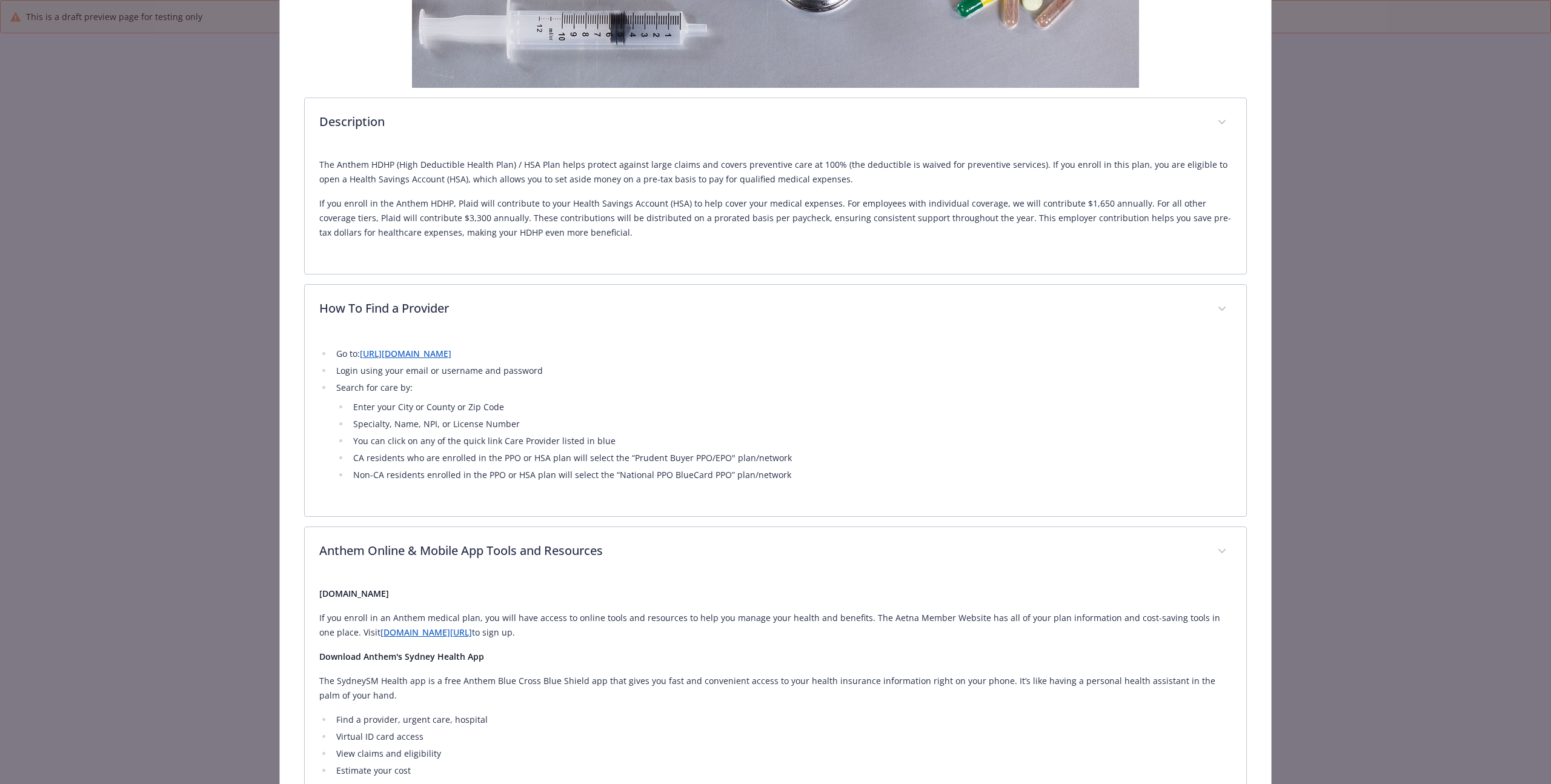
click at [808, 184] on p "The Anthem HDHP (High Deductible Health Plan) / HSA Plan helps protect against …" at bounding box center [776, 172] width 913 height 29
